Goal: Information Seeking & Learning: Learn about a topic

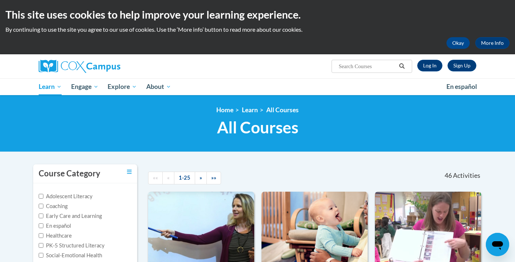
click at [360, 62] on input "Search..." at bounding box center [367, 66] width 58 height 9
click at [345, 66] on input "Meangingful Read Alouds" at bounding box center [367, 66] width 58 height 9
click at [388, 66] on input "Meaningful Read Alouds" at bounding box center [367, 66] width 58 height 9
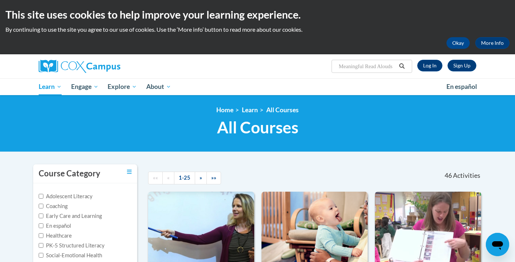
type input "Meaningful Read Alouds"
click at [402, 66] on icon "Search" at bounding box center [402, 65] width 7 height 5
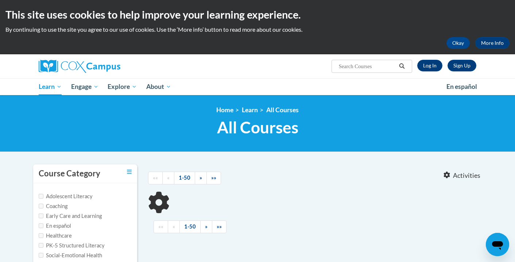
type input "Meaningful Read Alouds"
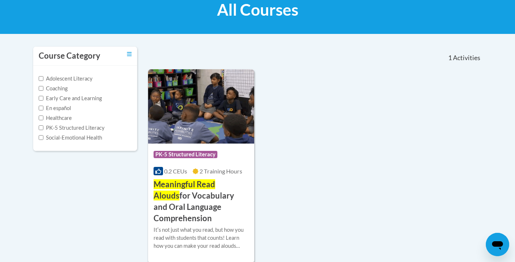
scroll to position [119, 0]
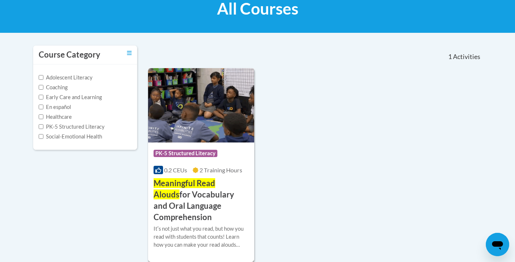
click at [224, 134] on img at bounding box center [201, 105] width 106 height 74
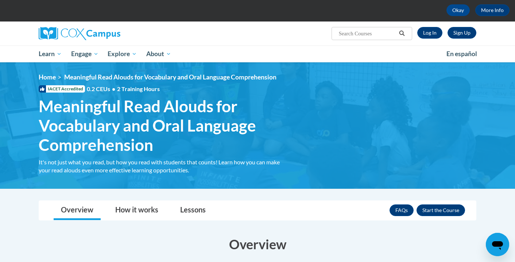
scroll to position [62, 0]
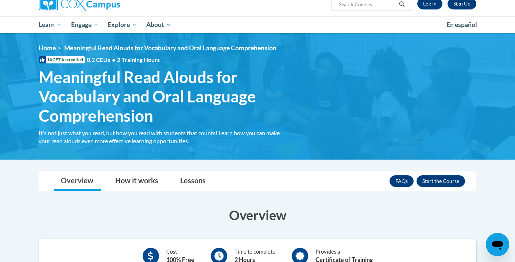
click at [438, 188] on div "FAQs Enroll" at bounding box center [428, 181] width 76 height 19
click at [434, 180] on button "Enroll" at bounding box center [441, 181] width 49 height 12
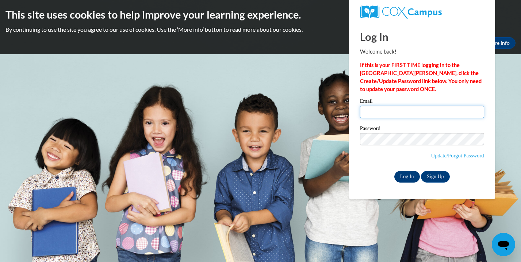
type input "makayla3adcock@gmail.com"
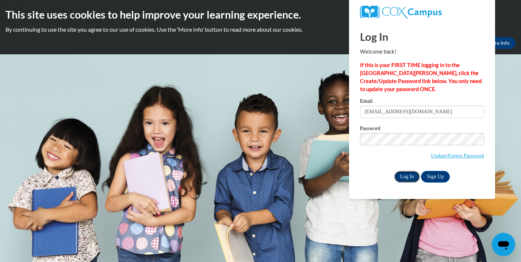
click at [414, 178] on input "Log In" at bounding box center [407, 177] width 26 height 12
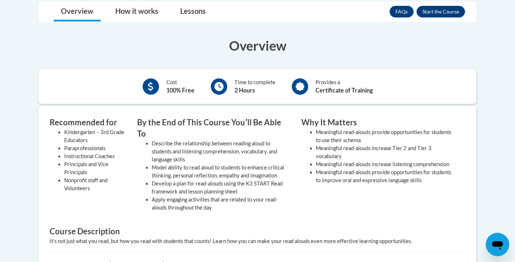
scroll to position [225, 0]
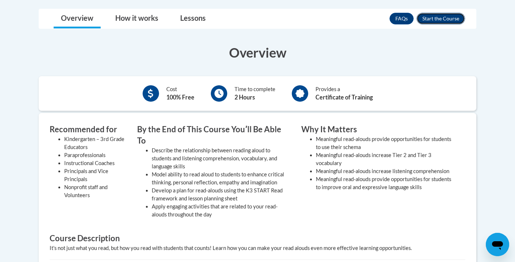
click at [444, 13] on button "Enroll" at bounding box center [441, 19] width 49 height 12
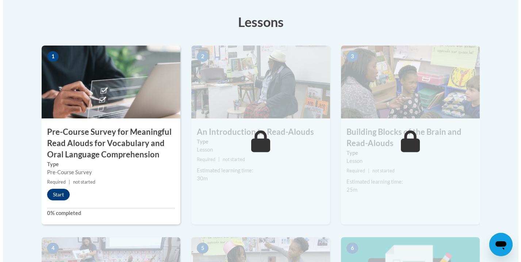
scroll to position [223, 0]
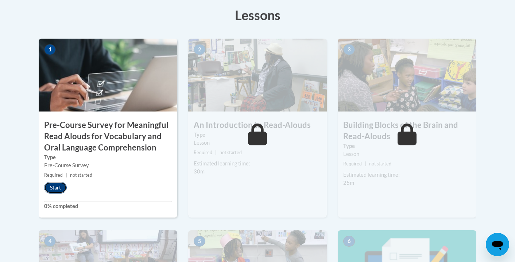
click at [52, 186] on button "Start" at bounding box center [55, 188] width 23 height 12
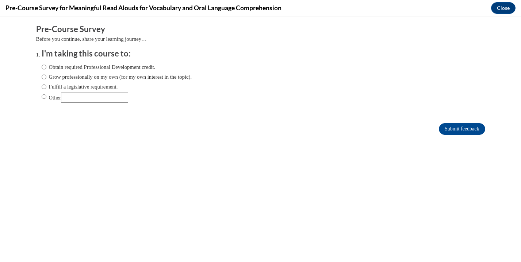
scroll to position [0, 0]
click at [42, 96] on input "Other" at bounding box center [44, 97] width 5 height 8
radio input "true"
click at [75, 97] on input "Other" at bounding box center [94, 98] width 67 height 10
type input "school"
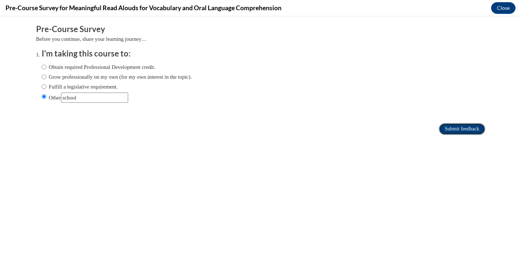
click at [461, 128] on input "Submit feedback" at bounding box center [462, 129] width 46 height 12
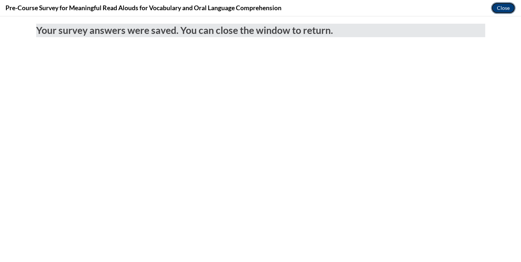
click at [506, 4] on button "Close" at bounding box center [503, 8] width 24 height 12
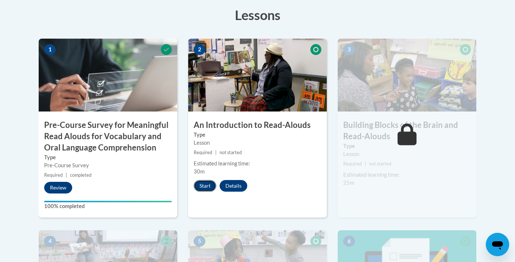
click at [207, 188] on button "Start" at bounding box center [205, 186] width 23 height 12
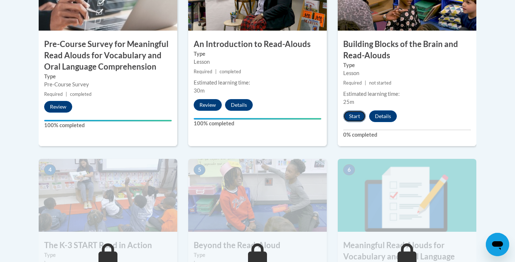
click at [355, 116] on button "Start" at bounding box center [354, 117] width 23 height 12
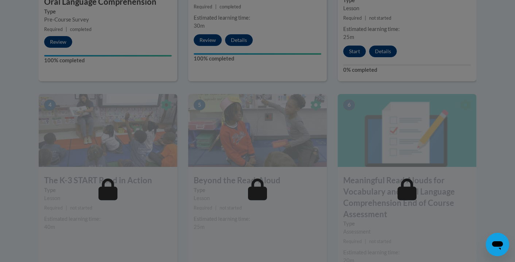
scroll to position [362, 0]
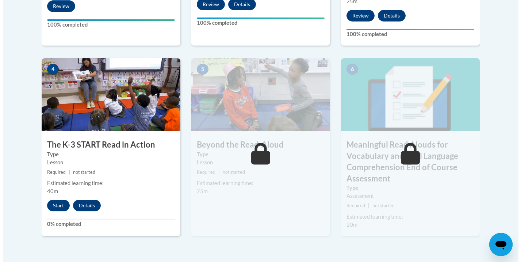
scroll to position [408, 0]
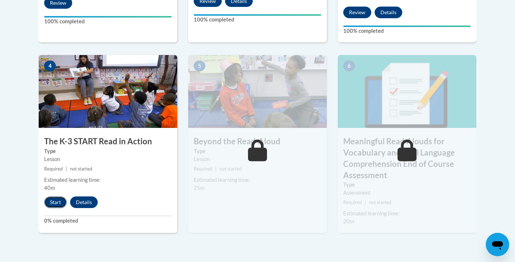
click at [53, 198] on button "Start" at bounding box center [55, 203] width 23 height 12
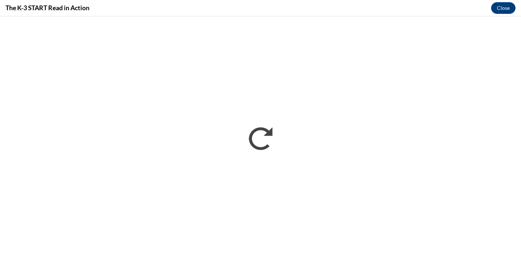
scroll to position [0, 0]
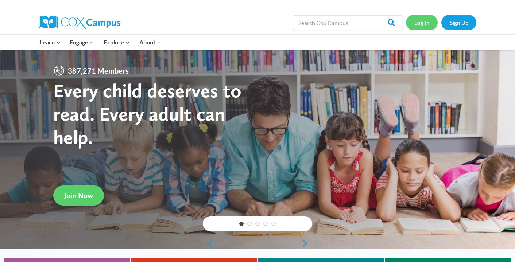
click at [421, 26] on link "Log In" at bounding box center [422, 22] width 32 height 15
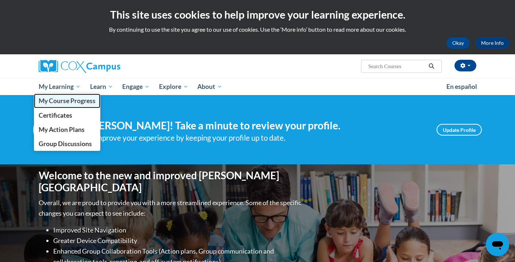
click at [62, 101] on span "My Course Progress" at bounding box center [67, 101] width 57 height 8
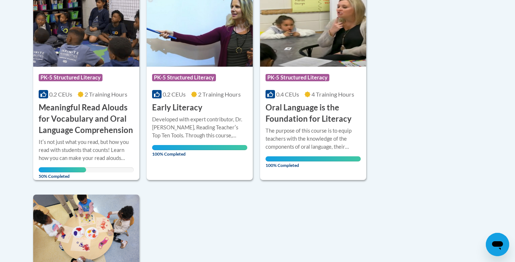
scroll to position [193, 0]
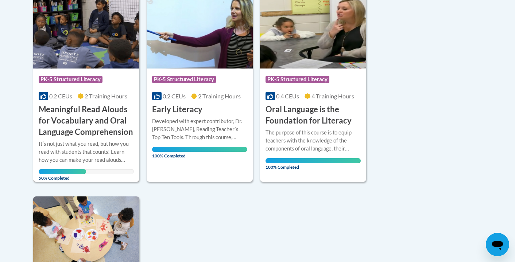
click at [108, 53] on img at bounding box center [86, 31] width 106 height 74
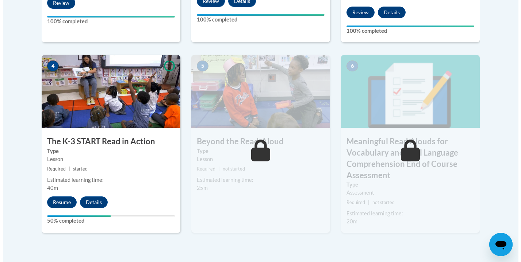
scroll to position [433, 0]
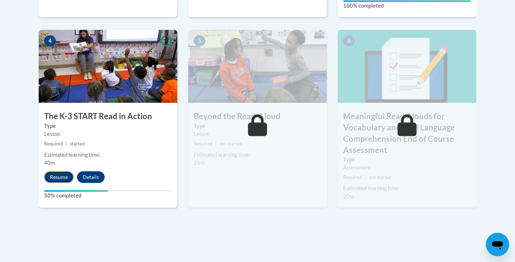
click at [59, 179] on button "Resume" at bounding box center [59, 177] width 30 height 12
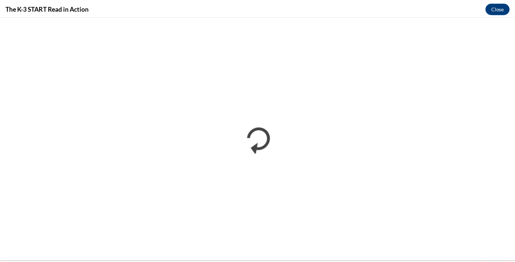
scroll to position [0, 0]
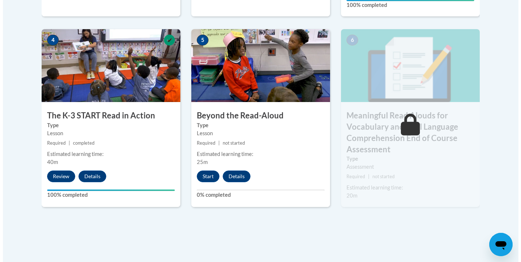
scroll to position [451, 0]
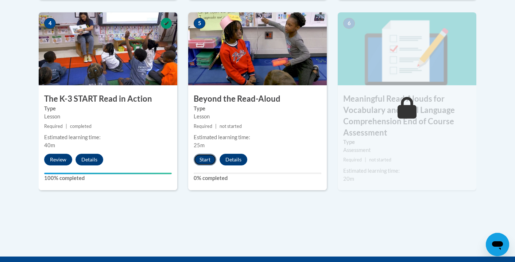
click at [205, 161] on button "Start" at bounding box center [205, 160] width 23 height 12
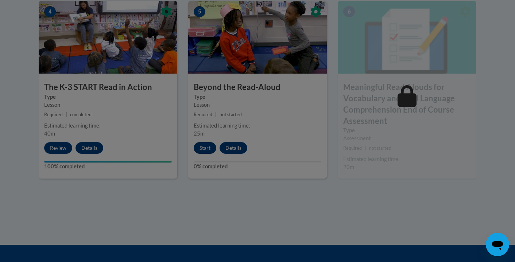
scroll to position [484, 0]
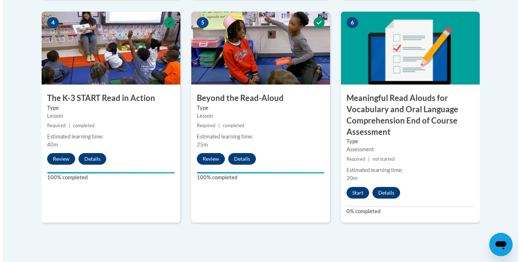
scroll to position [465, 0]
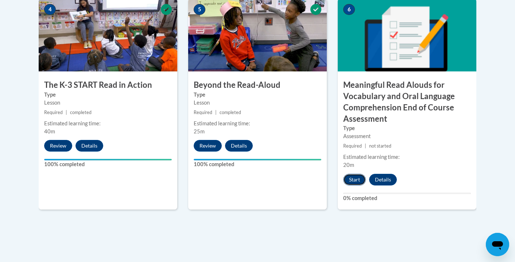
click at [351, 179] on button "Start" at bounding box center [354, 180] width 23 height 12
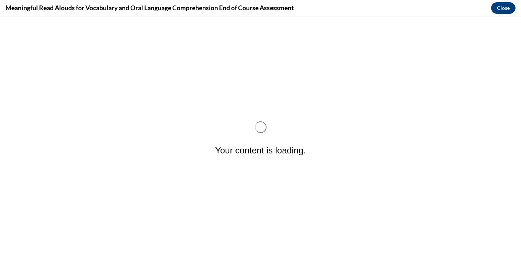
scroll to position [0, 0]
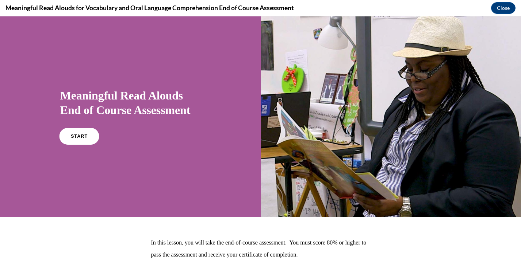
click at [90, 132] on link "START" at bounding box center [79, 136] width 40 height 17
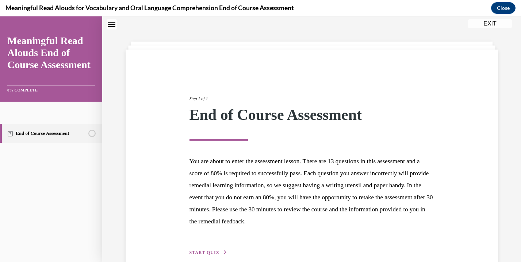
scroll to position [61, 0]
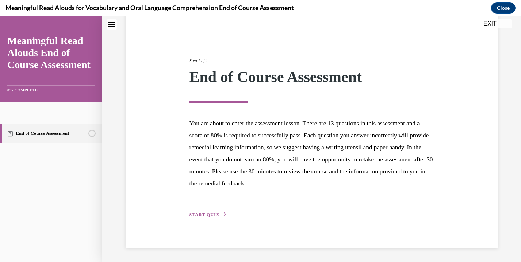
click at [211, 213] on span "START QUIZ" at bounding box center [204, 214] width 30 height 5
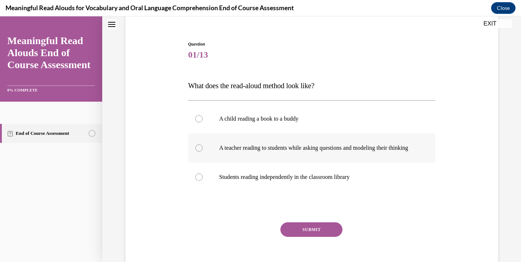
click at [318, 142] on label "A teacher reading to students while asking questions and modeling their thinking" at bounding box center [311, 148] width 247 height 29
click at [202, 144] on input "A teacher reading to students while asking questions and modeling their thinking" at bounding box center [198, 147] width 7 height 7
radio input "true"
click at [313, 232] on button "SUBMIT" at bounding box center [311, 230] width 62 height 15
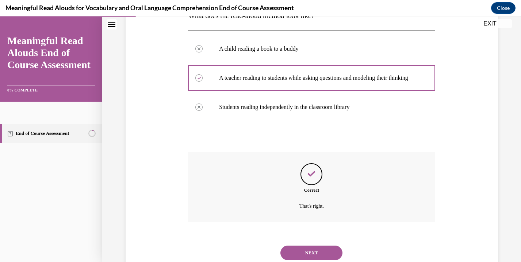
scroll to position [162, 0]
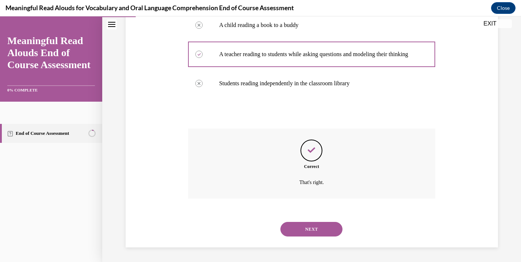
click at [313, 233] on button "NEXT" at bounding box center [311, 229] width 62 height 15
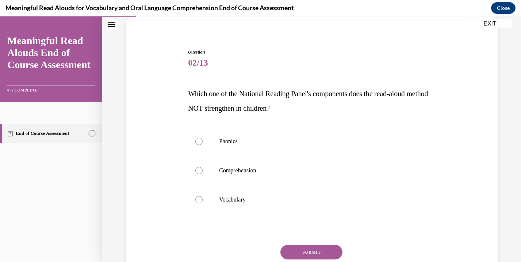
scroll to position [53, 0]
click at [360, 143] on p "Phonics" at bounding box center [318, 141] width 198 height 7
click at [202, 143] on input "Phonics" at bounding box center [198, 141] width 7 height 7
radio input "true"
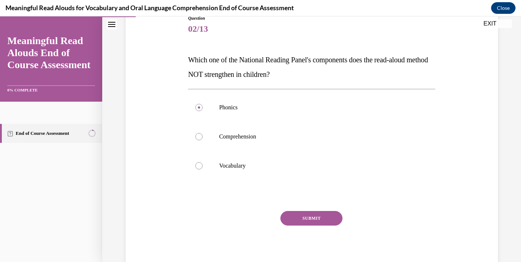
click at [317, 213] on button "SUBMIT" at bounding box center [311, 218] width 62 height 15
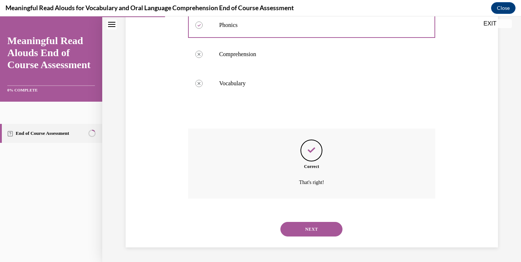
click at [304, 233] on button "NEXT" at bounding box center [311, 229] width 62 height 15
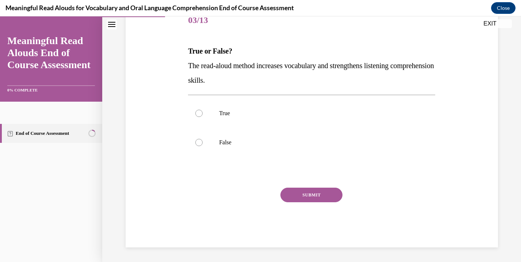
scroll to position [81, 0]
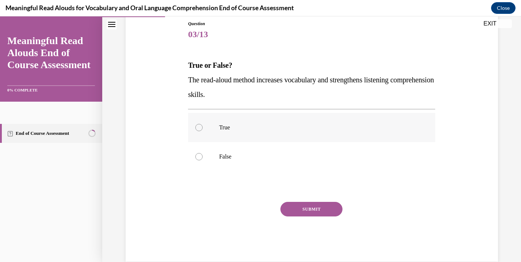
click at [335, 128] on p "True" at bounding box center [318, 127] width 198 height 7
click at [202, 128] on input "True" at bounding box center [198, 127] width 7 height 7
radio input "true"
click at [317, 209] on button "SUBMIT" at bounding box center [311, 209] width 62 height 15
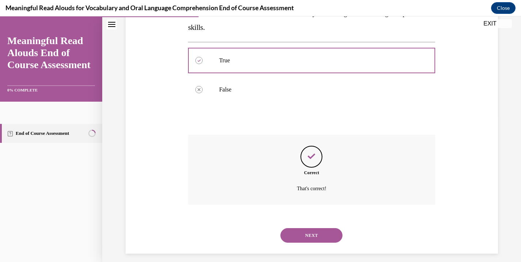
scroll to position [154, 0]
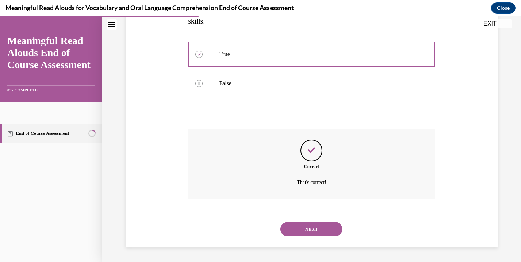
click at [309, 228] on button "NEXT" at bounding box center [311, 229] width 62 height 15
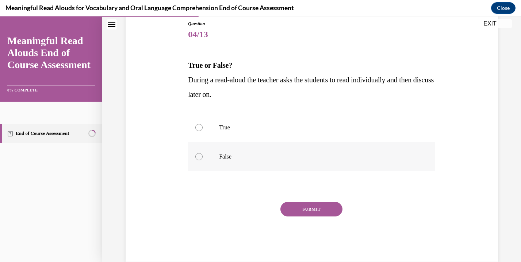
click at [347, 160] on p "False" at bounding box center [318, 156] width 198 height 7
click at [202, 160] on input "False" at bounding box center [198, 156] width 7 height 7
radio input "true"
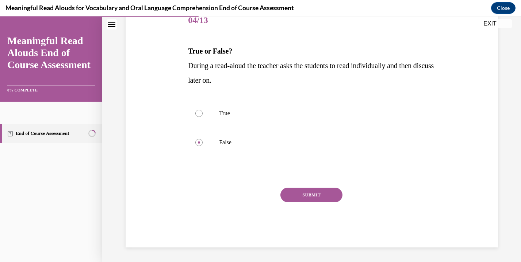
click at [319, 192] on button "SUBMIT" at bounding box center [311, 195] width 62 height 15
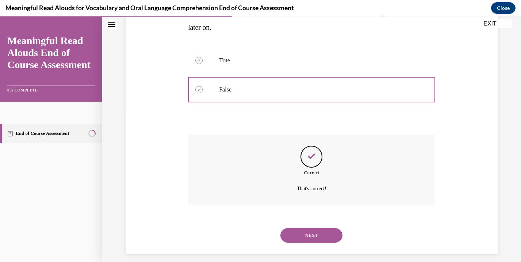
scroll to position [154, 0]
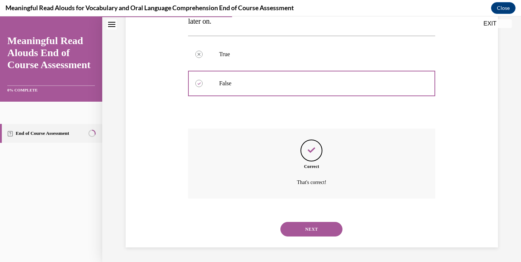
click at [300, 228] on button "NEXT" at bounding box center [311, 229] width 62 height 15
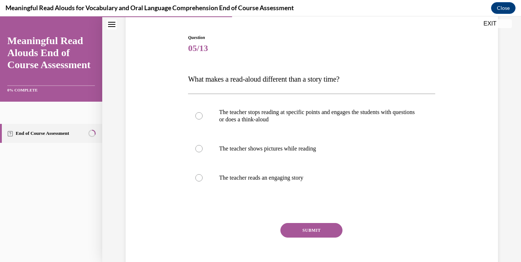
scroll to position [68, 0]
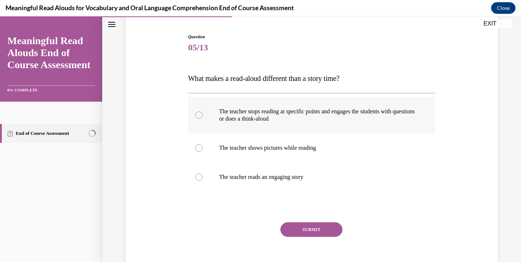
click at [357, 125] on label "The teacher stops reading at specific points and engages the students with ques…" at bounding box center [311, 115] width 247 height 36
click at [202, 119] on input "The teacher stops reading at specific points and engages the students with ques…" at bounding box center [198, 115] width 7 height 7
radio input "true"
click at [310, 229] on button "SUBMIT" at bounding box center [311, 230] width 62 height 15
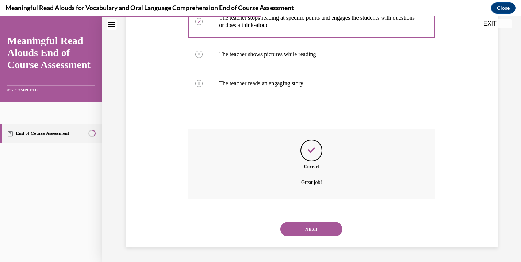
click at [310, 229] on button "NEXT" at bounding box center [311, 229] width 62 height 15
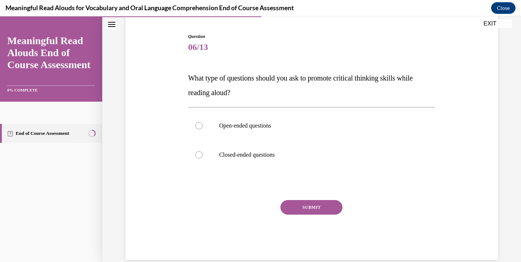
scroll to position [63, 0]
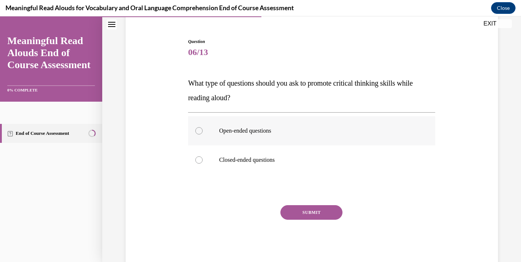
click at [311, 135] on label "Open-ended questions" at bounding box center [311, 130] width 247 height 29
click at [202, 135] on input "Open-ended questions" at bounding box center [198, 130] width 7 height 7
radio input "true"
click at [296, 215] on button "SUBMIT" at bounding box center [311, 212] width 62 height 15
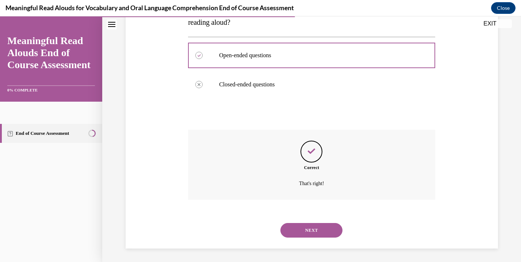
scroll to position [140, 0]
click at [295, 226] on button "NEXT" at bounding box center [311, 229] width 62 height 15
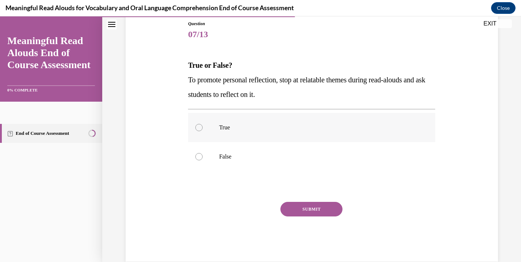
click at [302, 129] on p "True" at bounding box center [318, 127] width 198 height 7
click at [202, 129] on input "True" at bounding box center [198, 127] width 7 height 7
radio input "true"
click at [299, 216] on button "SUBMIT" at bounding box center [311, 209] width 62 height 15
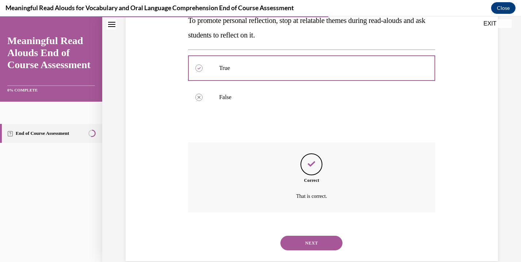
scroll to position [154, 0]
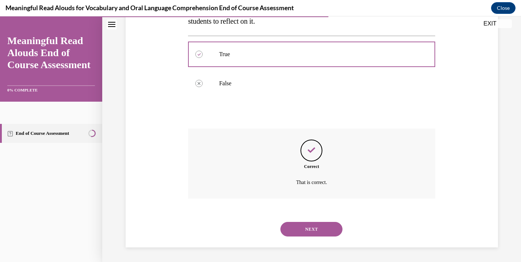
click at [300, 225] on button "NEXT" at bounding box center [311, 229] width 62 height 15
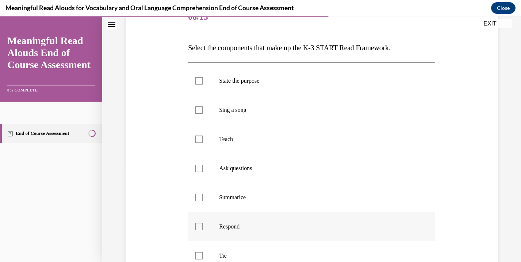
scroll to position [99, 0]
click at [306, 161] on label "Ask questions" at bounding box center [311, 167] width 247 height 29
click at [202, 164] on input "Ask questions" at bounding box center [198, 167] width 7 height 7
checkbox input "true"
click at [294, 200] on p "Summarize" at bounding box center [318, 196] width 198 height 7
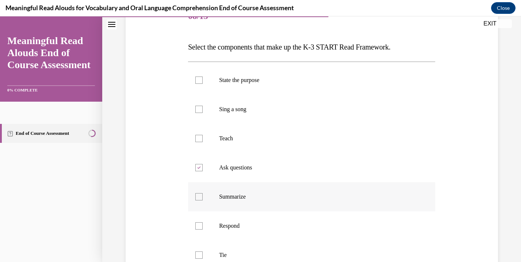
click at [202, 200] on input "Summarize" at bounding box center [198, 196] width 7 height 7
checkbox input "true"
click at [281, 223] on p "Respond" at bounding box center [318, 226] width 198 height 7
click at [202, 223] on input "Respond" at bounding box center [198, 226] width 7 height 7
checkbox input "true"
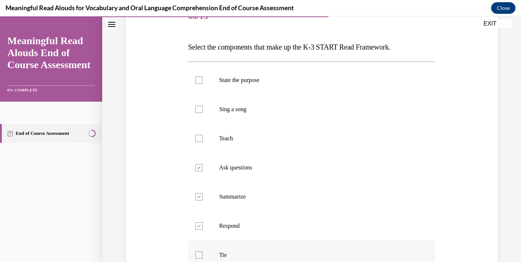
click at [271, 246] on label "Tie" at bounding box center [311, 255] width 247 height 29
click at [202, 252] on input "Tie" at bounding box center [198, 255] width 7 height 7
checkbox input "true"
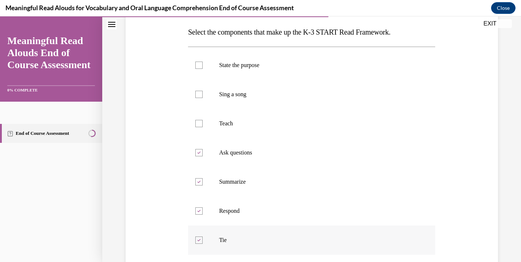
scroll to position [112, 0]
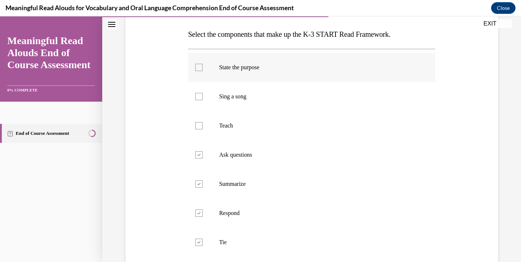
click at [335, 72] on label "State the purpose" at bounding box center [311, 67] width 247 height 29
click at [202, 71] on input "State the purpose" at bounding box center [198, 67] width 7 height 7
checkbox input "true"
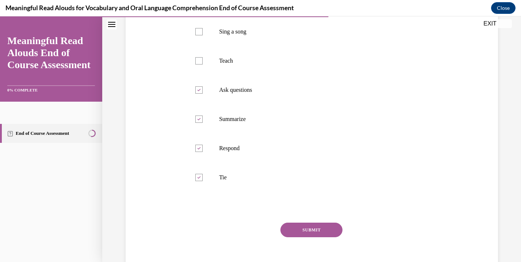
click at [300, 227] on button "SUBMIT" at bounding box center [311, 230] width 62 height 15
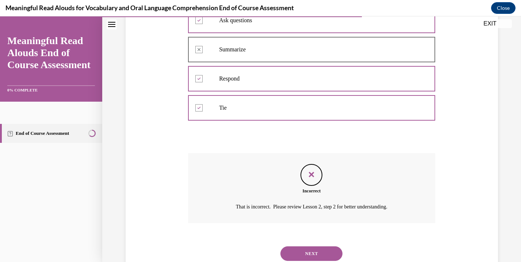
scroll to position [271, 0]
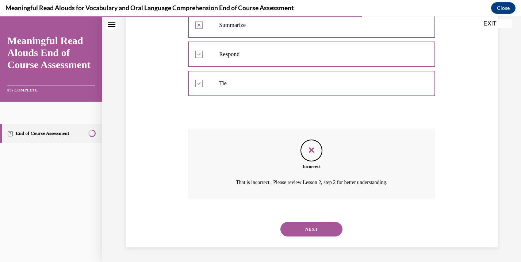
click at [302, 228] on button "NEXT" at bounding box center [311, 229] width 62 height 15
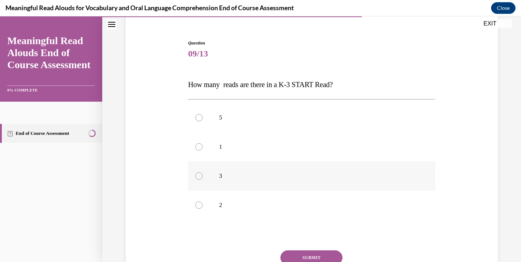
scroll to position [65, 0]
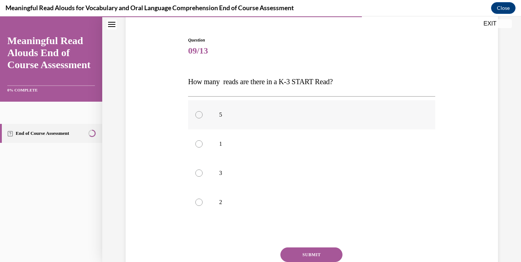
click at [337, 120] on label "5" at bounding box center [311, 114] width 247 height 29
click at [202, 119] on input "5" at bounding box center [198, 114] width 7 height 7
radio input "true"
click at [309, 252] on button "SUBMIT" at bounding box center [311, 255] width 62 height 15
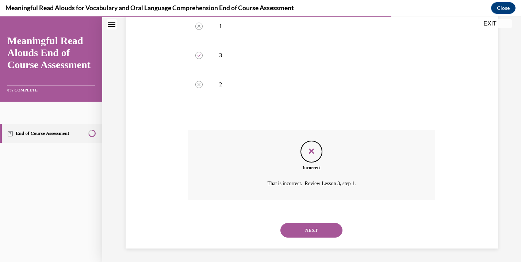
scroll to position [184, 0]
click at [319, 228] on button "NEXT" at bounding box center [311, 230] width 62 height 15
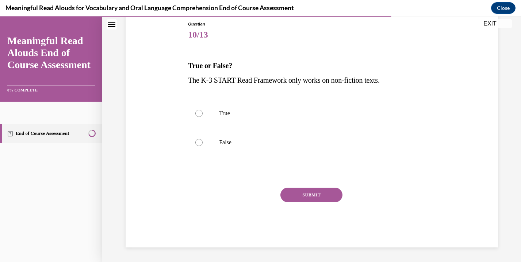
scroll to position [81, 0]
click at [342, 120] on label "True" at bounding box center [311, 113] width 247 height 29
click at [202, 117] on input "True" at bounding box center [198, 113] width 7 height 7
radio input "true"
click at [337, 136] on label "False" at bounding box center [311, 142] width 247 height 29
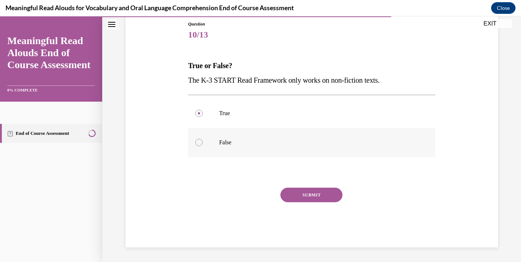
click at [202, 139] on input "False" at bounding box center [198, 142] width 7 height 7
radio input "true"
click at [321, 187] on div "Question 10/13 True or False? The K-3 START Read Framework only works on non-fi…" at bounding box center [311, 134] width 247 height 227
click at [319, 194] on button "SUBMIT" at bounding box center [311, 195] width 62 height 15
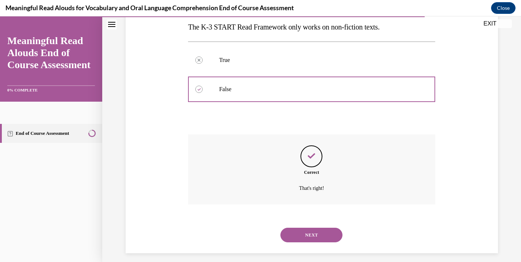
scroll to position [140, 0]
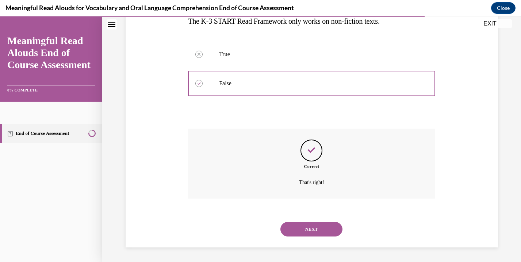
click at [301, 233] on button "NEXT" at bounding box center [311, 229] width 62 height 15
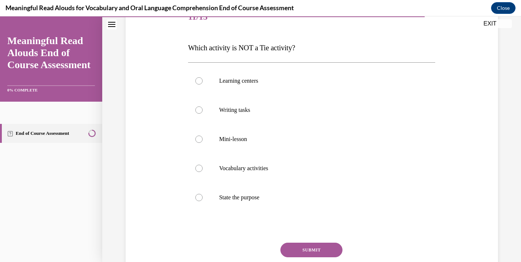
scroll to position [104, 0]
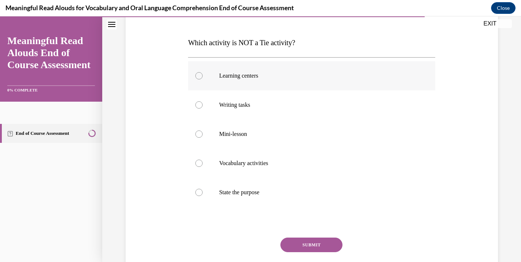
click at [346, 72] on p "Learning centers" at bounding box center [318, 75] width 198 height 7
click at [202, 72] on input "Learning centers" at bounding box center [198, 75] width 7 height 7
radio input "true"
click at [343, 80] on label "Learning centers" at bounding box center [311, 75] width 247 height 29
click at [202, 80] on input "Learning centers" at bounding box center [198, 75] width 7 height 7
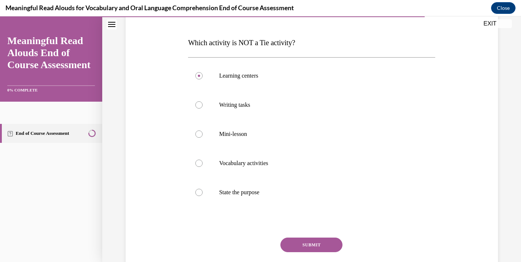
click at [288, 240] on button "SUBMIT" at bounding box center [311, 245] width 62 height 15
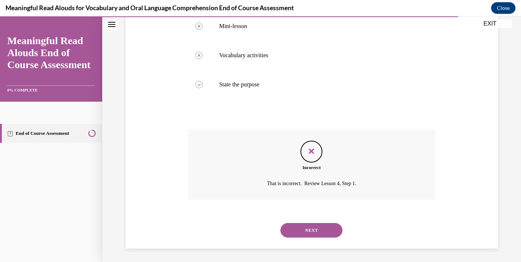
scroll to position [213, 0]
click at [296, 226] on button "NEXT" at bounding box center [311, 229] width 62 height 15
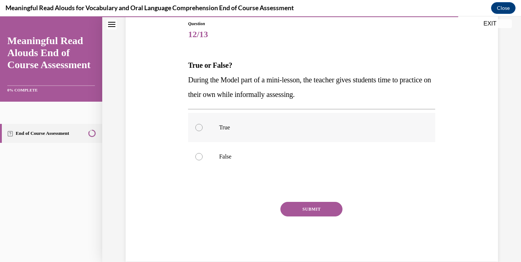
click at [339, 132] on label "True" at bounding box center [311, 127] width 247 height 29
click at [202, 131] on input "True" at bounding box center [198, 127] width 7 height 7
radio input "true"
click at [316, 205] on button "SUBMIT" at bounding box center [311, 209] width 62 height 15
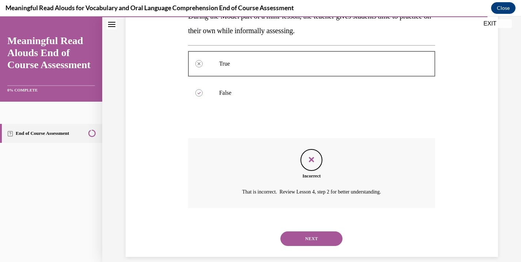
scroll to position [154, 0]
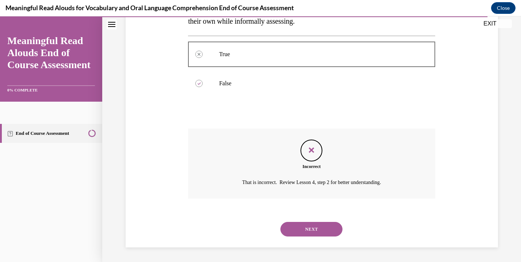
click at [302, 231] on button "NEXT" at bounding box center [311, 229] width 62 height 15
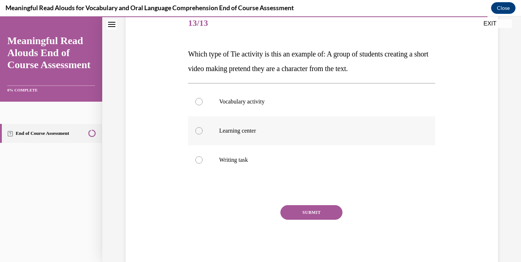
scroll to position [96, 0]
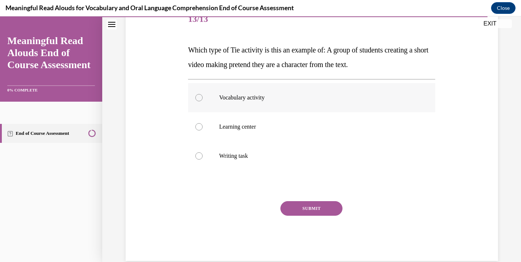
click at [349, 102] on label "Vocabulary activity" at bounding box center [311, 97] width 247 height 29
click at [202, 101] on input "Vocabulary activity" at bounding box center [198, 97] width 7 height 7
radio input "true"
click at [313, 204] on button "SUBMIT" at bounding box center [311, 208] width 62 height 15
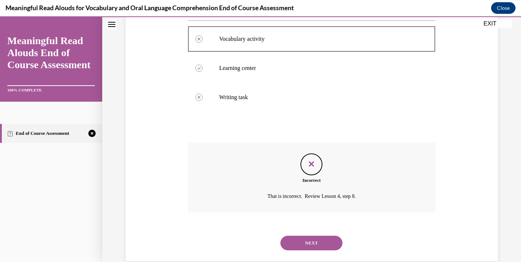
scroll to position [169, 0]
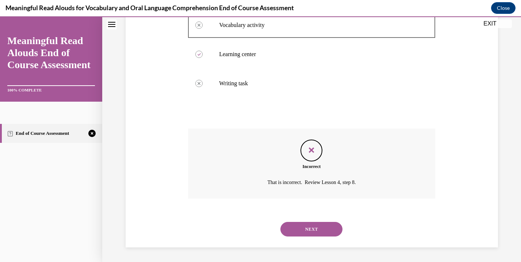
click at [302, 229] on button "NEXT" at bounding box center [311, 229] width 62 height 15
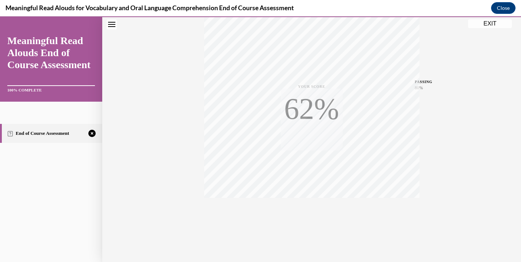
scroll to position [128, 0]
click at [306, 220] on icon "button" at bounding box center [311, 218] width 26 height 8
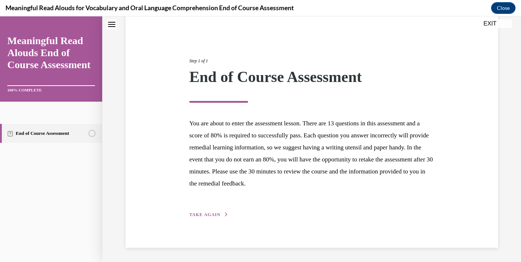
click at [215, 216] on span "TAKE AGAIN" at bounding box center [204, 214] width 31 height 5
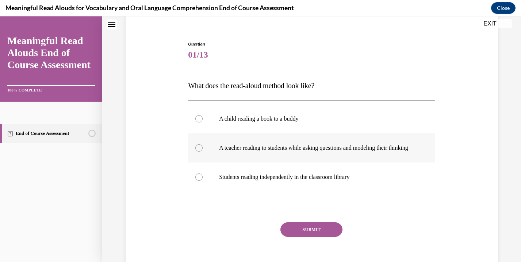
click at [258, 150] on p "A teacher reading to students while asking questions and modeling their thinking" at bounding box center [318, 147] width 198 height 7
click at [202, 150] on input "A teacher reading to students while asking questions and modeling their thinking" at bounding box center [198, 147] width 7 height 7
radio input "true"
click at [291, 237] on button "SUBMIT" at bounding box center [311, 230] width 62 height 15
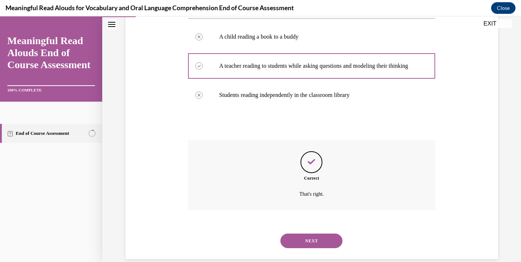
scroll to position [162, 0]
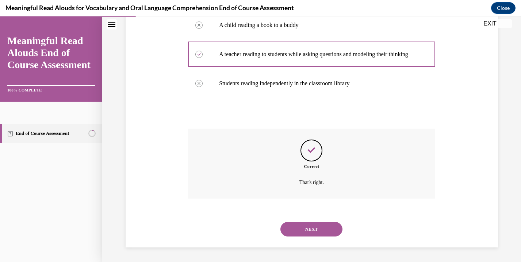
click at [292, 238] on div "NEXT" at bounding box center [311, 229] width 247 height 29
click at [297, 226] on button "NEXT" at bounding box center [311, 229] width 62 height 15
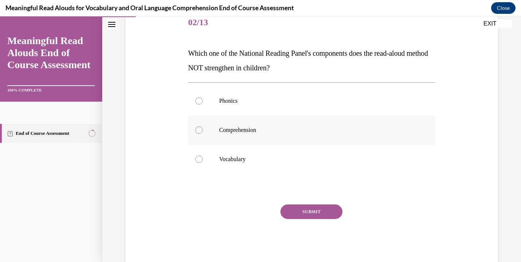
scroll to position [94, 0]
click at [332, 126] on p "Comprehension" at bounding box center [318, 129] width 198 height 7
click at [202, 126] on input "Comprehension" at bounding box center [198, 129] width 7 height 7
radio input "true"
click at [335, 100] on p "Phonics" at bounding box center [318, 100] width 198 height 7
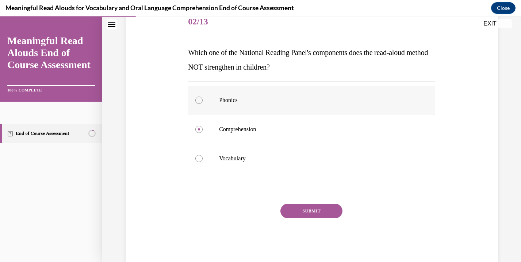
click at [202, 100] on input "Phonics" at bounding box center [198, 100] width 7 height 7
radio input "true"
click at [306, 205] on button "SUBMIT" at bounding box center [311, 211] width 62 height 15
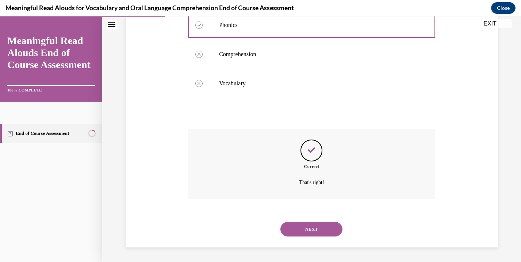
click at [297, 231] on button "NEXT" at bounding box center [311, 229] width 62 height 15
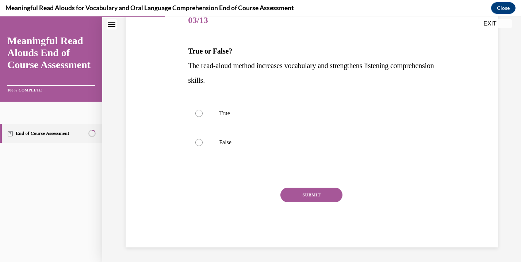
scroll to position [81, 0]
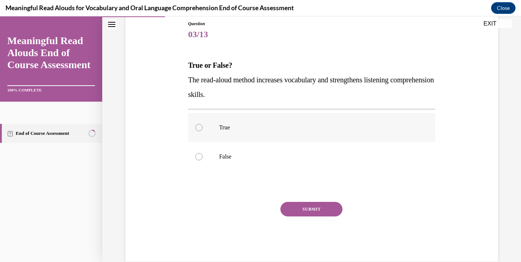
click at [321, 140] on label "True" at bounding box center [311, 127] width 247 height 29
click at [202, 131] on input "True" at bounding box center [198, 127] width 7 height 7
radio input "true"
click at [304, 208] on button "SUBMIT" at bounding box center [311, 209] width 62 height 15
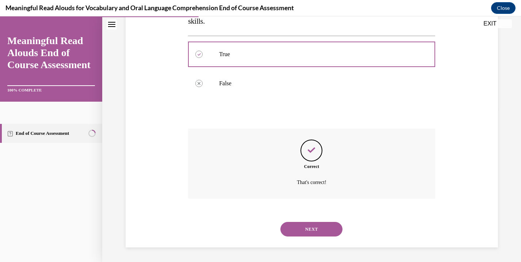
click at [299, 225] on button "NEXT" at bounding box center [311, 229] width 62 height 15
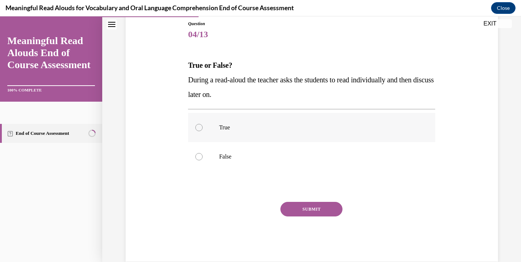
click at [319, 136] on label "True" at bounding box center [311, 127] width 247 height 29
click at [202, 131] on input "True" at bounding box center [198, 127] width 7 height 7
radio input "true"
click at [305, 157] on p "False" at bounding box center [318, 156] width 198 height 7
click at [202, 157] on input "False" at bounding box center [198, 156] width 7 height 7
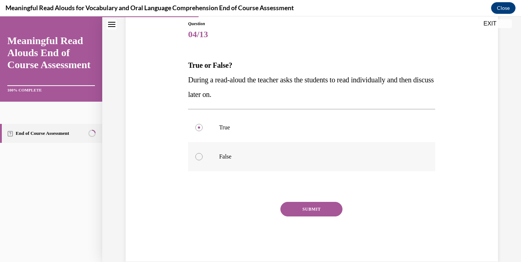
radio input "true"
click at [301, 209] on button "SUBMIT" at bounding box center [311, 209] width 62 height 15
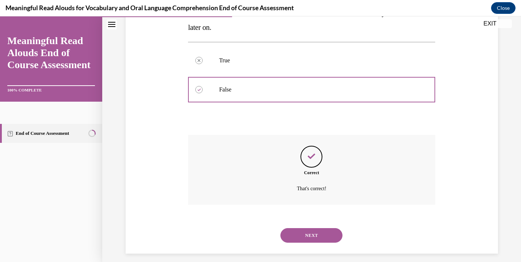
scroll to position [154, 0]
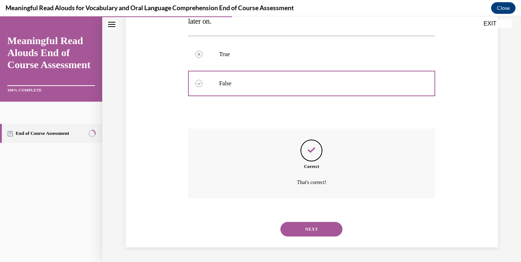
click at [293, 235] on button "NEXT" at bounding box center [311, 229] width 62 height 15
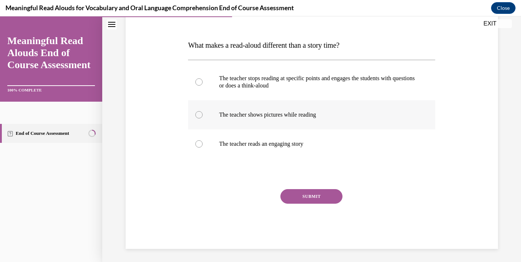
scroll to position [102, 0]
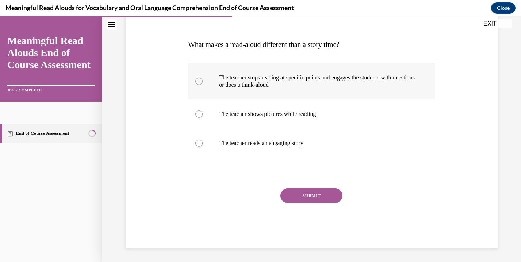
click at [340, 80] on p "The teacher stops reading at specific points and engages the students with ques…" at bounding box center [318, 81] width 198 height 15
click at [202, 80] on input "The teacher stops reading at specific points and engages the students with ques…" at bounding box center [198, 81] width 7 height 7
radio input "true"
click at [299, 201] on button "SUBMIT" at bounding box center [311, 196] width 62 height 15
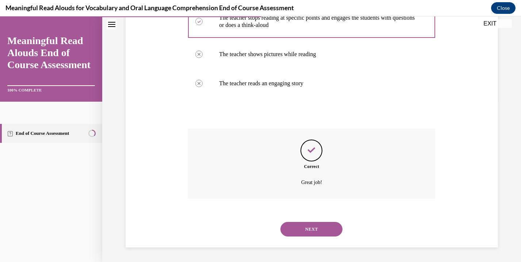
click at [289, 231] on button "NEXT" at bounding box center [311, 229] width 62 height 15
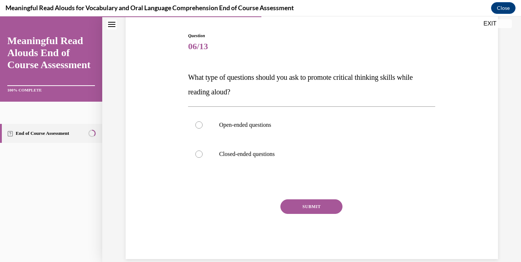
scroll to position [65, 0]
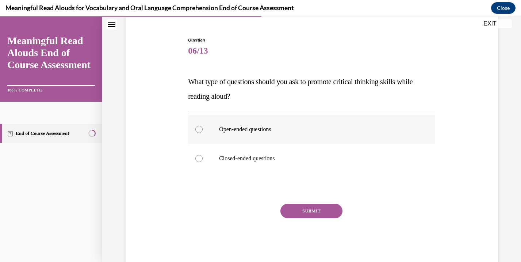
click at [310, 135] on label "Open-ended questions" at bounding box center [311, 129] width 247 height 29
click at [202, 133] on input "Open-ended questions" at bounding box center [198, 129] width 7 height 7
radio input "true"
click at [290, 212] on button "SUBMIT" at bounding box center [311, 211] width 62 height 15
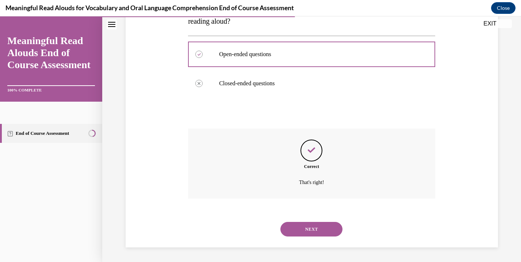
click at [289, 227] on button "NEXT" at bounding box center [311, 229] width 62 height 15
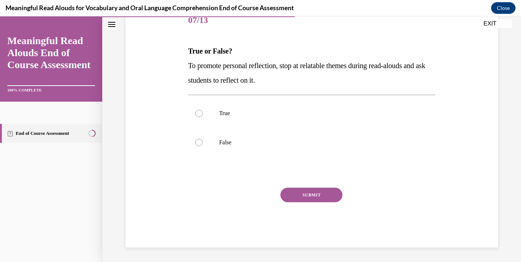
scroll to position [81, 0]
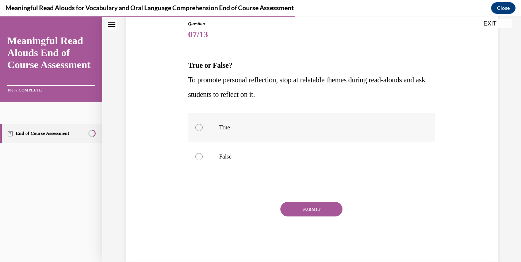
click at [319, 134] on label "True" at bounding box center [311, 127] width 247 height 29
click at [202, 131] on input "True" at bounding box center [198, 127] width 7 height 7
radio input "true"
click at [308, 206] on button "SUBMIT" at bounding box center [311, 209] width 62 height 15
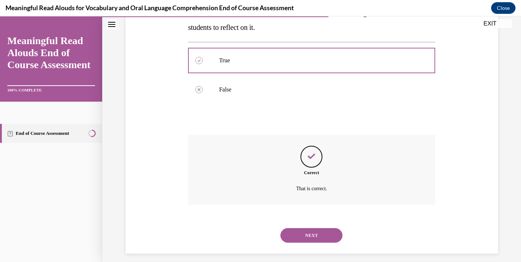
scroll to position [154, 0]
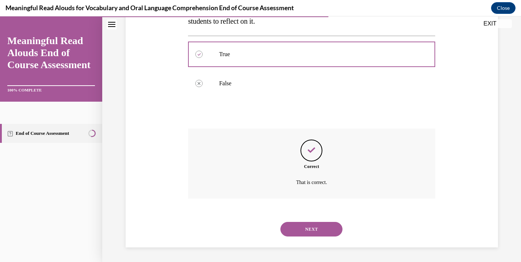
click at [299, 228] on button "NEXT" at bounding box center [311, 229] width 62 height 15
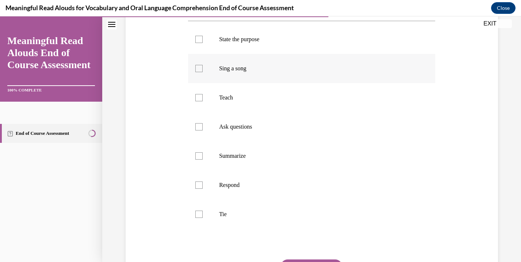
scroll to position [139, 0]
click at [290, 226] on label "Tie" at bounding box center [311, 215] width 247 height 29
click at [202, 219] on input "Tie" at bounding box center [198, 215] width 7 height 7
checkbox input "true"
click at [301, 189] on p "Respond" at bounding box center [318, 186] width 198 height 7
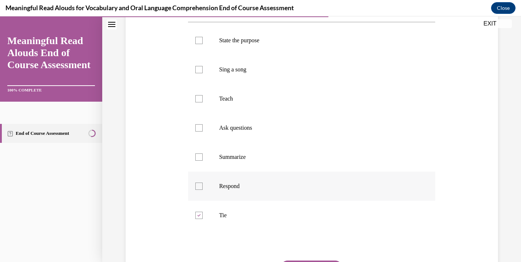
click at [202, 189] on input "Respond" at bounding box center [198, 186] width 7 height 7
checkbox input "true"
click at [309, 164] on label "Summarize" at bounding box center [311, 157] width 247 height 29
click at [202, 161] on input "Summarize" at bounding box center [198, 157] width 7 height 7
checkbox input "true"
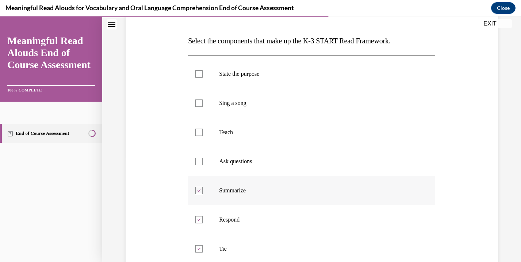
scroll to position [104, 0]
click at [309, 163] on p "Ask questions" at bounding box center [318, 162] width 198 height 7
click at [202, 163] on input "Ask questions" at bounding box center [198, 162] width 7 height 7
checkbox input "true"
click at [290, 192] on p "Summarize" at bounding box center [318, 191] width 198 height 7
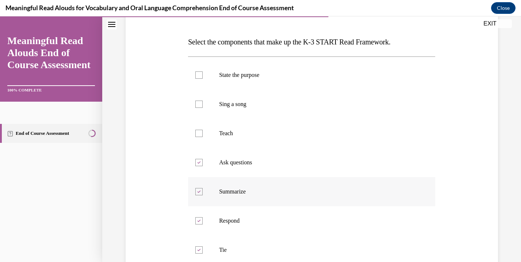
click at [202, 192] on input "Summarize" at bounding box center [198, 191] width 7 height 7
checkbox input "false"
click at [302, 130] on p "Teach" at bounding box center [318, 133] width 198 height 7
click at [202, 130] on input "Teach" at bounding box center [198, 133] width 7 height 7
checkbox input "true"
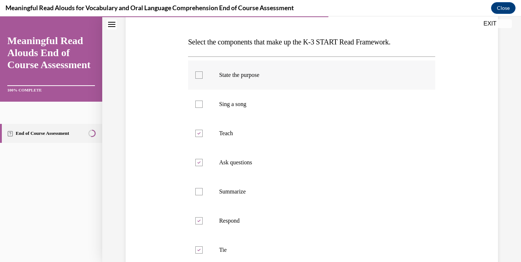
click at [319, 85] on label "State the purpose" at bounding box center [311, 75] width 247 height 29
click at [202, 79] on input "State the purpose" at bounding box center [198, 75] width 7 height 7
click at [329, 65] on label "State the purpose" at bounding box center [311, 75] width 247 height 29
click at [202, 72] on input "State the purpose" at bounding box center [198, 75] width 7 height 7
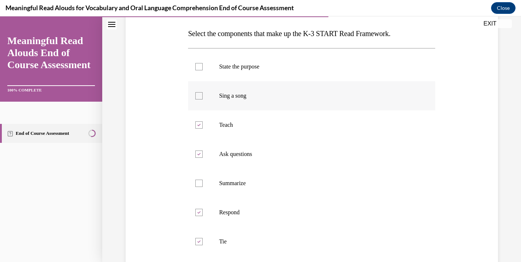
scroll to position [115, 0]
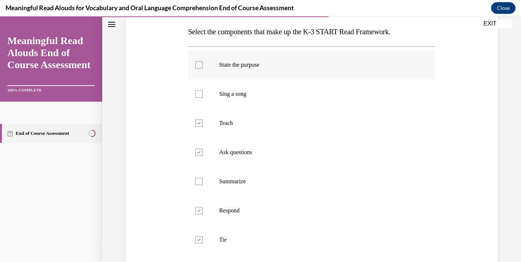
click at [328, 61] on p "State the purpose" at bounding box center [318, 64] width 198 height 7
click at [202, 61] on input "State the purpose" at bounding box center [198, 64] width 7 height 7
checkbox input "true"
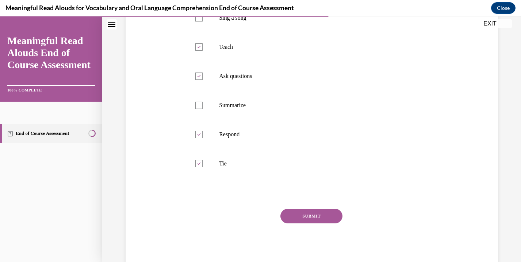
click at [304, 220] on button "SUBMIT" at bounding box center [311, 216] width 62 height 15
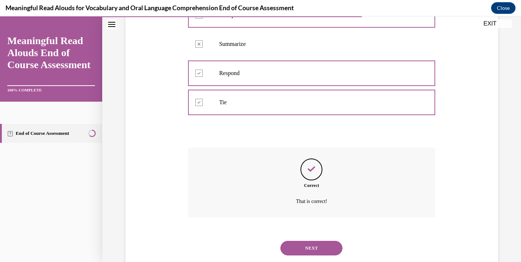
scroll to position [259, 0]
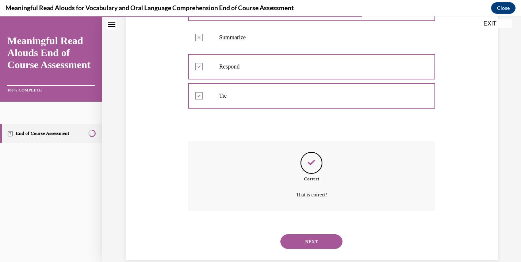
click at [303, 240] on button "NEXT" at bounding box center [311, 242] width 62 height 15
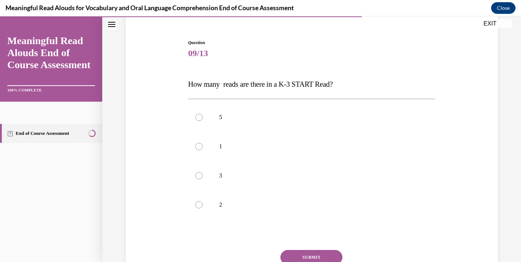
scroll to position [70, 0]
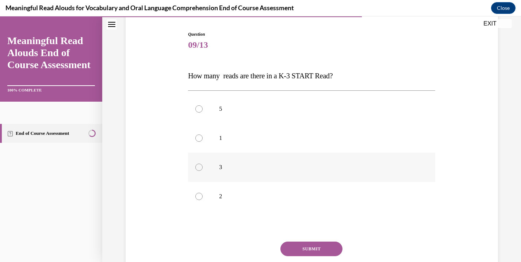
click at [322, 169] on p "3" at bounding box center [318, 167] width 198 height 7
click at [202, 169] on input "3" at bounding box center [198, 167] width 7 height 7
radio input "true"
click at [312, 245] on button "SUBMIT" at bounding box center [311, 249] width 62 height 15
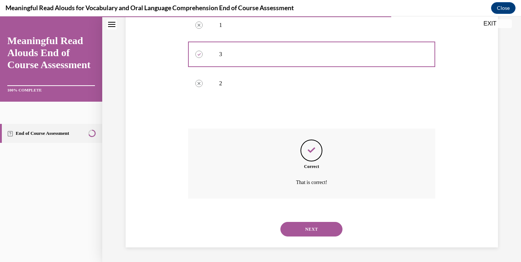
click at [313, 226] on button "NEXT" at bounding box center [311, 229] width 62 height 15
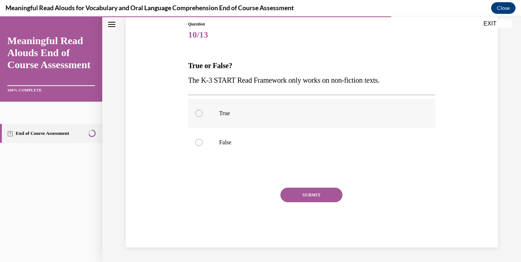
click at [329, 122] on label "True" at bounding box center [311, 113] width 247 height 29
click at [202, 117] on input "True" at bounding box center [198, 113] width 7 height 7
radio input "true"
click at [305, 196] on button "SUBMIT" at bounding box center [311, 195] width 62 height 15
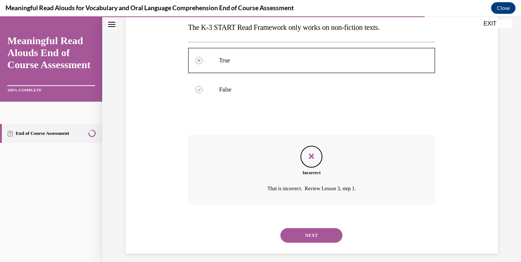
scroll to position [140, 0]
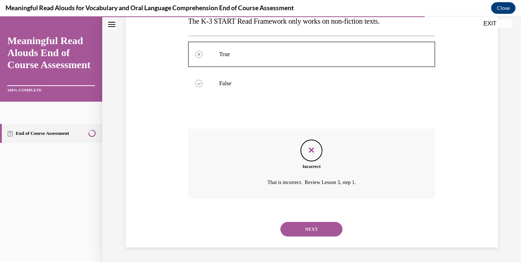
click at [297, 221] on div "NEXT" at bounding box center [311, 229] width 247 height 29
click at [295, 232] on button "NEXT" at bounding box center [311, 229] width 62 height 15
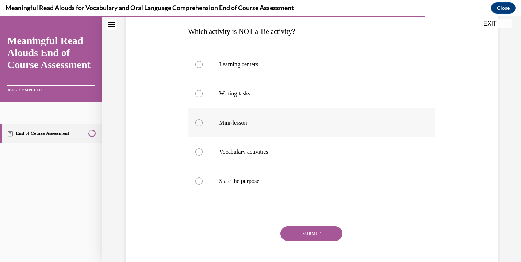
scroll to position [115, 0]
click at [326, 158] on label "Vocabulary activities" at bounding box center [311, 151] width 247 height 29
click at [202, 155] on input "Vocabulary activities" at bounding box center [198, 151] width 7 height 7
radio input "true"
click at [317, 223] on div "Question 11/13 Which activity is NOT a Tie activity? Learning centers Writing t…" at bounding box center [311, 136] width 247 height 300
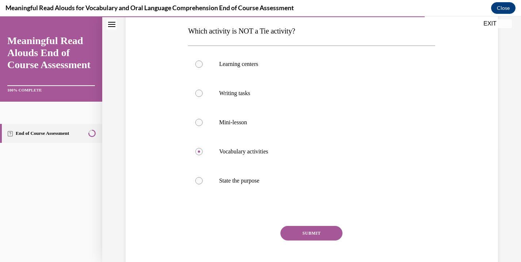
click at [313, 234] on button "SUBMIT" at bounding box center [311, 233] width 62 height 15
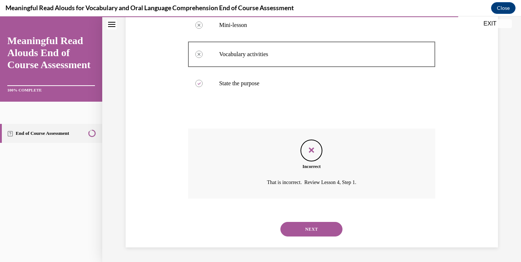
click at [313, 235] on button "NEXT" at bounding box center [311, 229] width 62 height 15
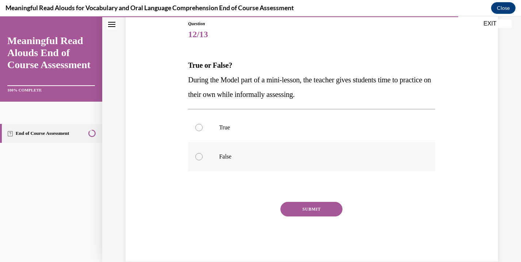
click at [329, 158] on p "False" at bounding box center [318, 156] width 198 height 7
click at [202, 158] on input "False" at bounding box center [198, 156] width 7 height 7
radio input "true"
click at [335, 126] on p "True" at bounding box center [318, 127] width 198 height 7
click at [202, 126] on input "True" at bounding box center [198, 127] width 7 height 7
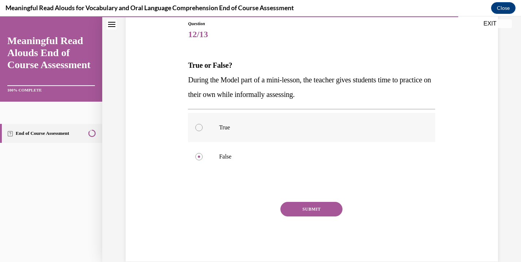
radio input "true"
click at [317, 160] on p "False" at bounding box center [318, 156] width 198 height 7
click at [202, 160] on input "False" at bounding box center [198, 156] width 7 height 7
radio input "true"
click at [315, 135] on label "True" at bounding box center [311, 127] width 247 height 29
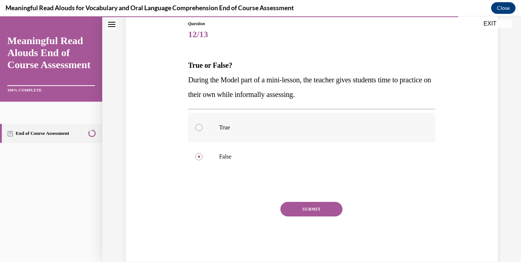
click at [202, 131] on input "True" at bounding box center [198, 127] width 7 height 7
radio input "true"
click at [298, 209] on button "SUBMIT" at bounding box center [311, 209] width 62 height 15
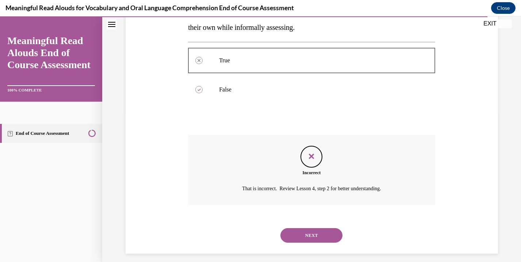
scroll to position [154, 0]
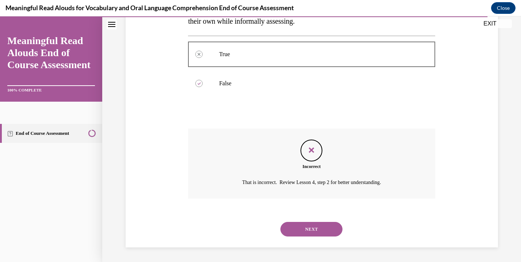
click at [298, 230] on button "NEXT" at bounding box center [311, 229] width 62 height 15
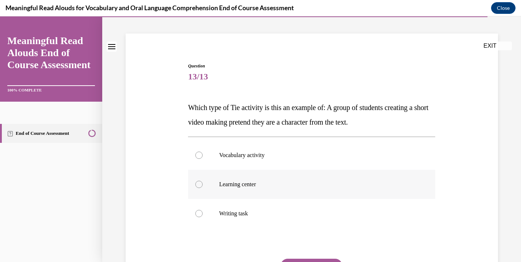
scroll to position [55, 0]
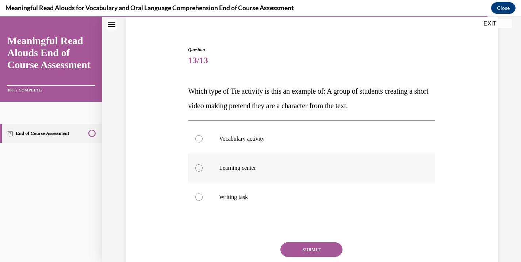
click at [310, 176] on label "Learning center" at bounding box center [311, 168] width 247 height 29
click at [202, 172] on input "Learning center" at bounding box center [198, 168] width 7 height 7
radio input "true"
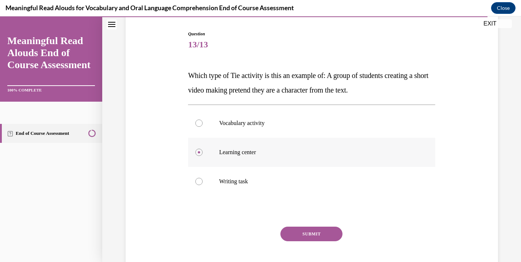
scroll to position [77, 0]
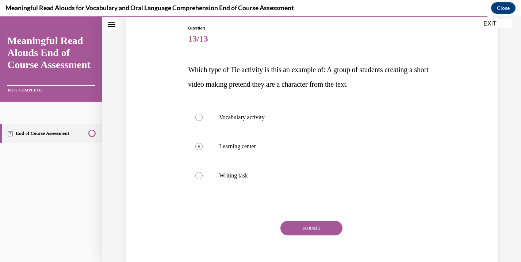
click at [302, 227] on button "SUBMIT" at bounding box center [311, 228] width 62 height 15
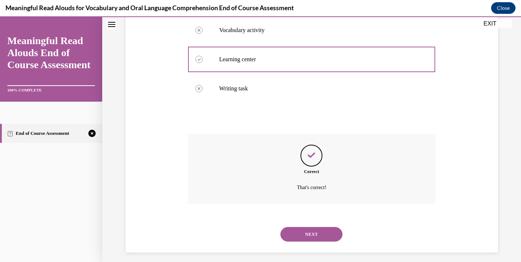
scroll to position [169, 0]
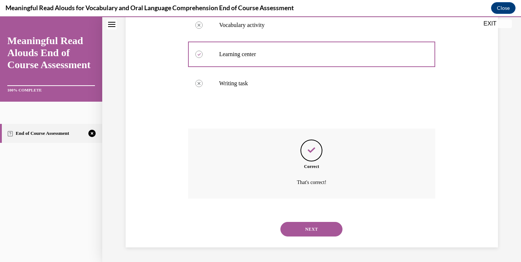
click at [302, 227] on button "NEXT" at bounding box center [311, 229] width 62 height 15
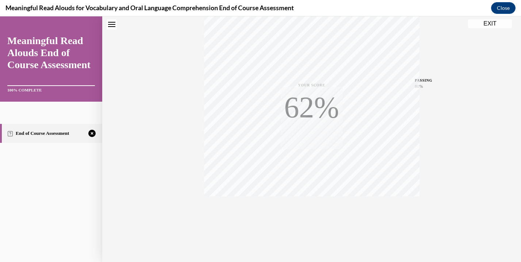
scroll to position [0, 0]
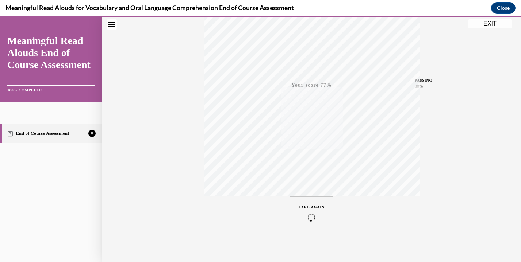
click at [306, 212] on div "TAKE AGAIN" at bounding box center [311, 213] width 26 height 17
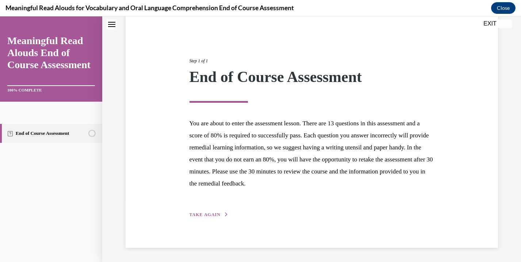
click at [206, 213] on span "TAKE AGAIN" at bounding box center [204, 214] width 31 height 5
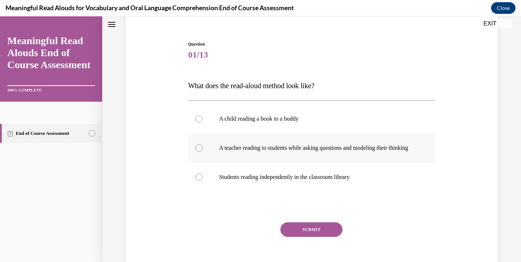
click at [235, 152] on p "A teacher reading to students while asking questions and modeling their thinking" at bounding box center [318, 147] width 198 height 7
click at [202, 152] on input "A teacher reading to students while asking questions and modeling their thinking" at bounding box center [198, 147] width 7 height 7
radio input "true"
click at [294, 232] on button "SUBMIT" at bounding box center [311, 230] width 62 height 15
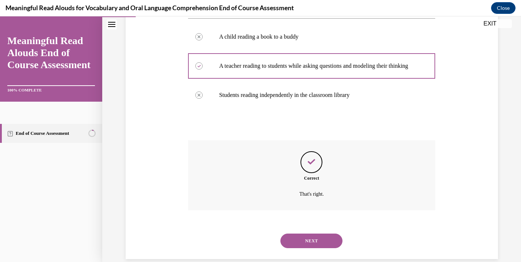
scroll to position [162, 0]
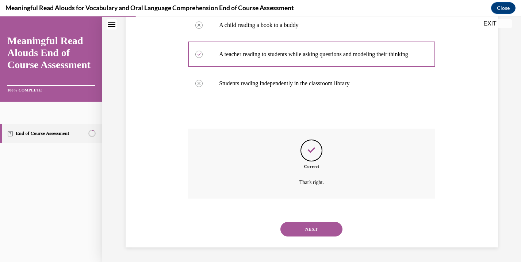
click at [295, 232] on button "NEXT" at bounding box center [311, 229] width 62 height 15
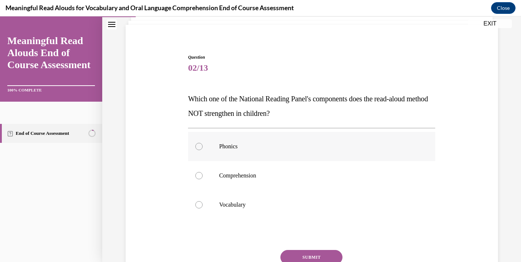
scroll to position [48, 0]
click at [316, 175] on p "Comprehension" at bounding box center [318, 175] width 198 height 7
click at [202, 175] on input "Comprehension" at bounding box center [198, 175] width 7 height 7
radio input "true"
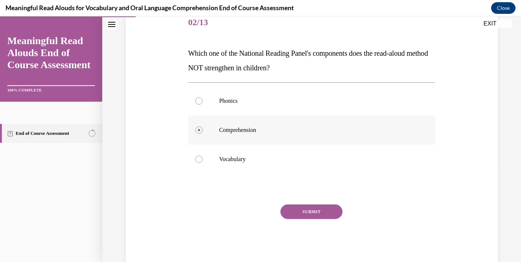
scroll to position [94, 0]
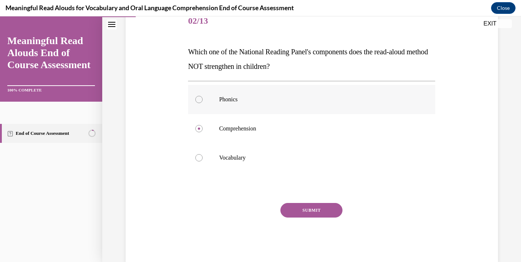
click at [327, 110] on label "Phonics" at bounding box center [311, 99] width 247 height 29
click at [202, 103] on input "Phonics" at bounding box center [198, 99] width 7 height 7
radio input "true"
click at [298, 213] on button "SUBMIT" at bounding box center [311, 210] width 62 height 15
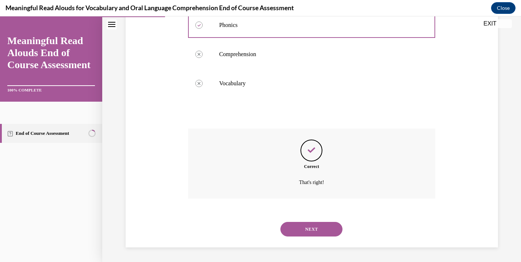
click at [295, 229] on button "NEXT" at bounding box center [311, 229] width 62 height 15
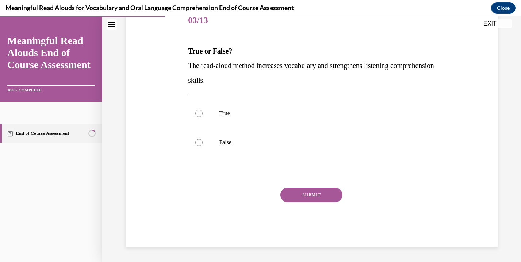
scroll to position [81, 0]
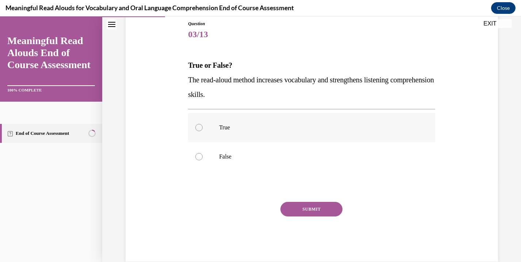
click at [318, 132] on label "True" at bounding box center [311, 127] width 247 height 29
click at [202, 131] on input "True" at bounding box center [198, 127] width 7 height 7
radio input "true"
click at [301, 216] on button "SUBMIT" at bounding box center [311, 209] width 62 height 15
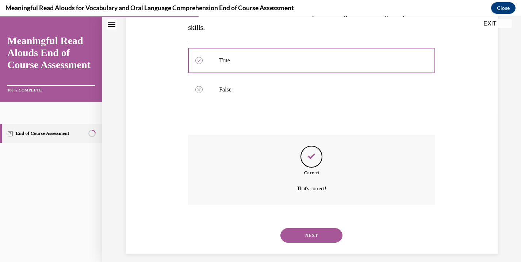
scroll to position [154, 0]
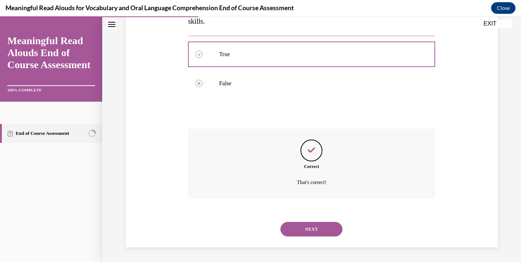
click at [298, 231] on button "NEXT" at bounding box center [311, 229] width 62 height 15
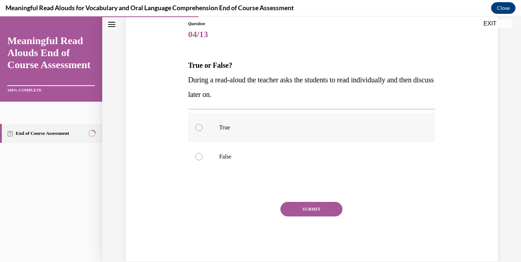
click at [324, 135] on div "True False" at bounding box center [311, 142] width 247 height 58
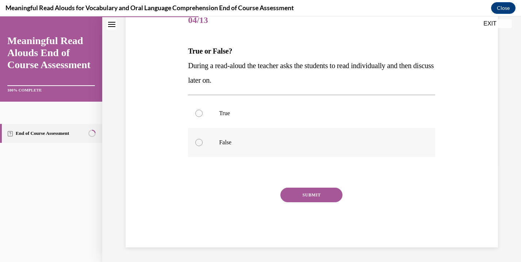
click at [320, 144] on p "False" at bounding box center [318, 142] width 198 height 7
click at [202, 144] on input "False" at bounding box center [198, 142] width 7 height 7
radio input "true"
click at [305, 195] on button "SUBMIT" at bounding box center [311, 195] width 62 height 15
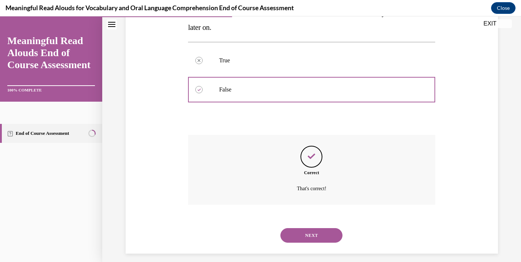
scroll to position [154, 0]
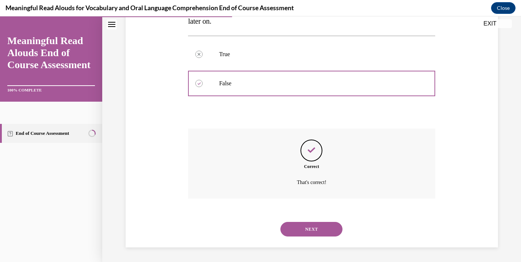
click at [292, 231] on button "NEXT" at bounding box center [311, 229] width 62 height 15
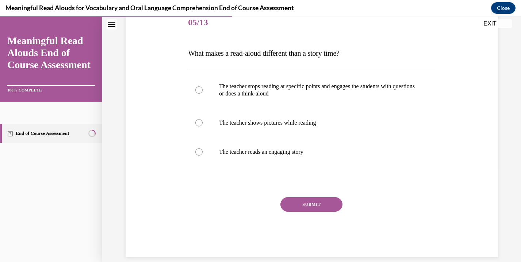
scroll to position [94, 0]
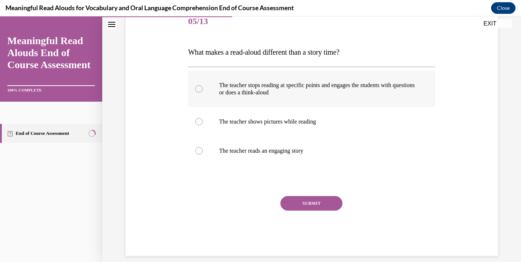
click at [339, 97] on label "The teacher stops reading at specific points and engages the students with ques…" at bounding box center [311, 89] width 247 height 36
click at [202, 93] on input "The teacher stops reading at specific points and engages the students with ques…" at bounding box center [198, 88] width 7 height 7
radio input "true"
click at [292, 204] on button "SUBMIT" at bounding box center [311, 203] width 62 height 15
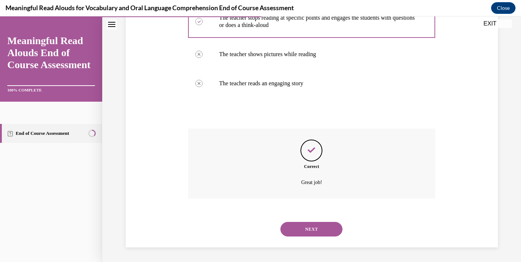
click at [289, 222] on button "NEXT" at bounding box center [311, 229] width 62 height 15
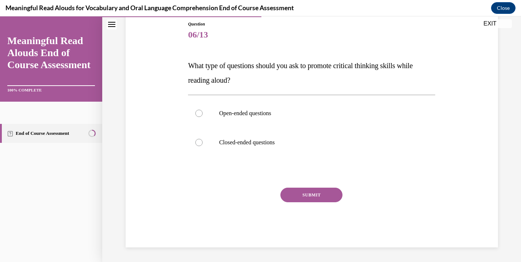
scroll to position [81, 0]
drag, startPoint x: 310, startPoint y: 129, endPoint x: 310, endPoint y: 119, distance: 10.2
click at [310, 119] on div "Open-ended questions Closed-ended questions" at bounding box center [311, 128] width 247 height 58
click at [310, 119] on label "Open-ended questions" at bounding box center [311, 113] width 247 height 29
click at [202, 117] on input "Open-ended questions" at bounding box center [198, 113] width 7 height 7
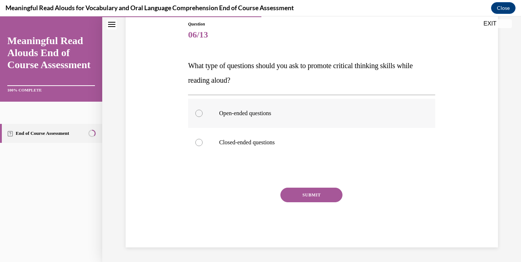
radio input "true"
click at [298, 190] on button "SUBMIT" at bounding box center [311, 195] width 62 height 15
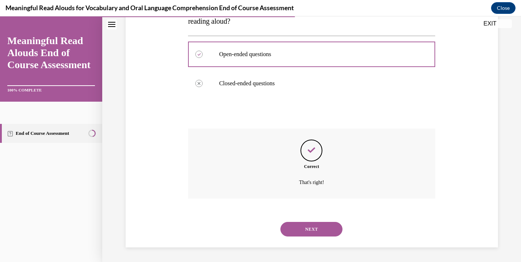
click at [291, 230] on button "NEXT" at bounding box center [311, 229] width 62 height 15
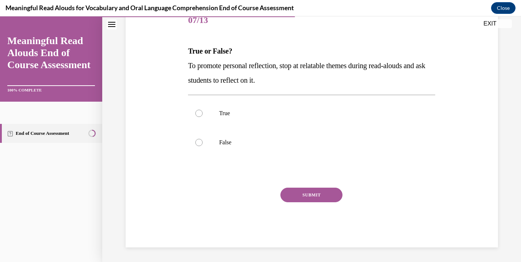
scroll to position [81, 0]
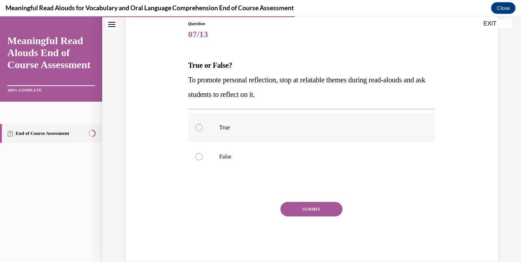
click at [317, 119] on label "True" at bounding box center [311, 127] width 247 height 29
click at [202, 124] on input "True" at bounding box center [198, 127] width 7 height 7
radio input "true"
click at [297, 212] on button "SUBMIT" at bounding box center [311, 209] width 62 height 15
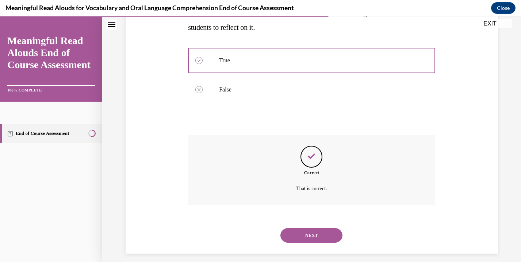
scroll to position [154, 0]
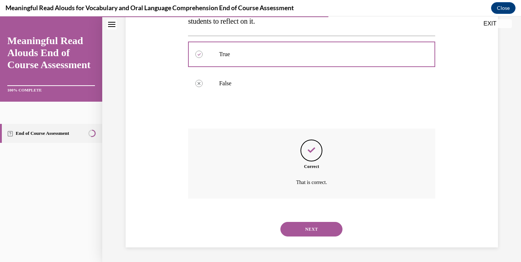
click at [293, 229] on button "NEXT" at bounding box center [311, 229] width 62 height 15
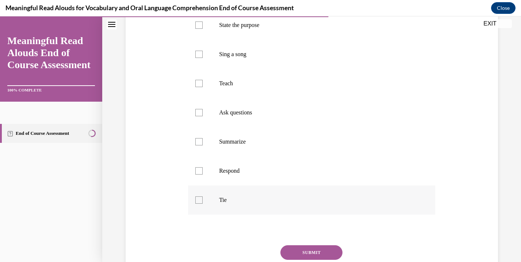
click at [267, 198] on p "Tie" at bounding box center [318, 200] width 198 height 7
click at [202, 198] on input "Tie" at bounding box center [198, 200] width 7 height 7
checkbox input "true"
click at [274, 173] on p "Respond" at bounding box center [318, 170] width 198 height 7
click at [202, 173] on input "Respond" at bounding box center [198, 170] width 7 height 7
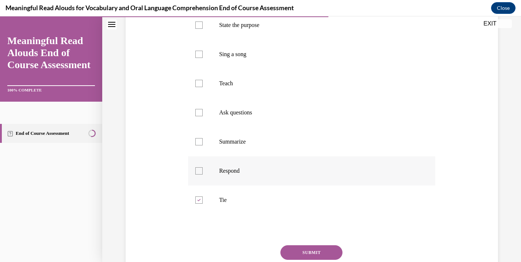
checkbox input "true"
click at [295, 116] on p "Ask questions" at bounding box center [318, 112] width 198 height 7
click at [202, 116] on input "Ask questions" at bounding box center [198, 112] width 7 height 7
checkbox input "true"
click at [304, 88] on label "Teach" at bounding box center [311, 83] width 247 height 29
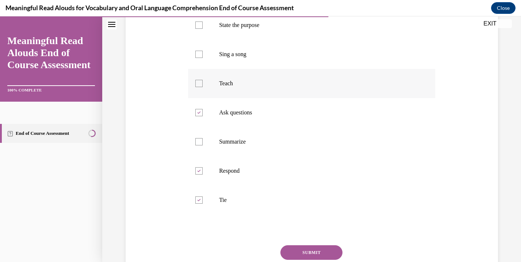
click at [202, 87] on input "Teach" at bounding box center [198, 83] width 7 height 7
checkbox input "true"
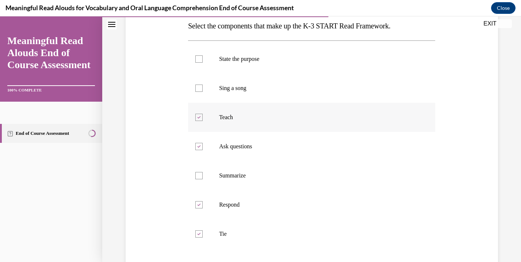
scroll to position [118, 0]
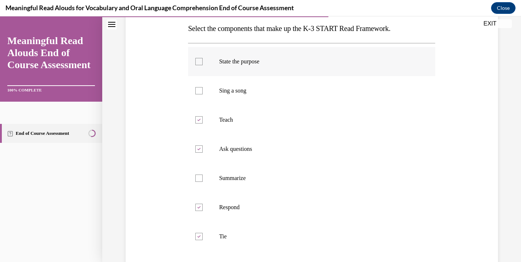
click at [320, 58] on p "State the purpose" at bounding box center [318, 61] width 198 height 7
click at [202, 58] on input "State the purpose" at bounding box center [198, 61] width 7 height 7
checkbox input "true"
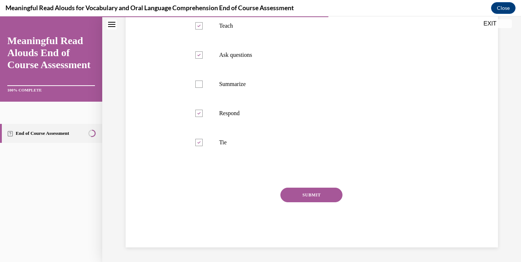
click at [290, 200] on button "SUBMIT" at bounding box center [311, 195] width 62 height 15
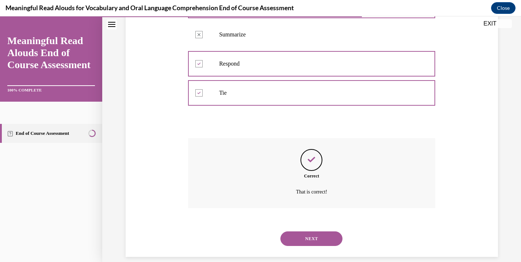
scroll to position [271, 0]
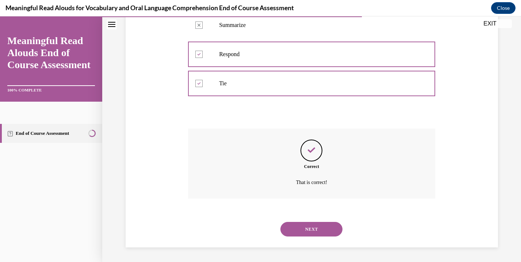
click at [291, 232] on button "NEXT" at bounding box center [311, 229] width 62 height 15
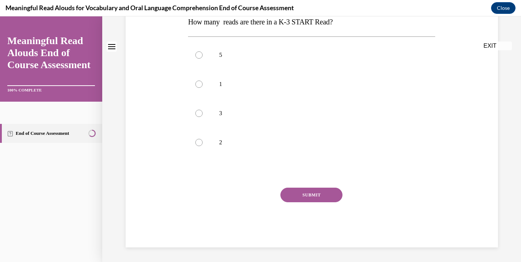
scroll to position [0, 0]
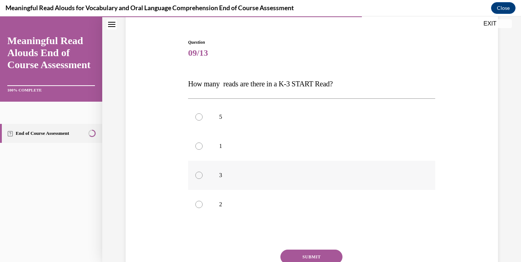
click at [302, 176] on p "3" at bounding box center [318, 175] width 198 height 7
click at [202, 176] on input "3" at bounding box center [198, 175] width 7 height 7
radio input "true"
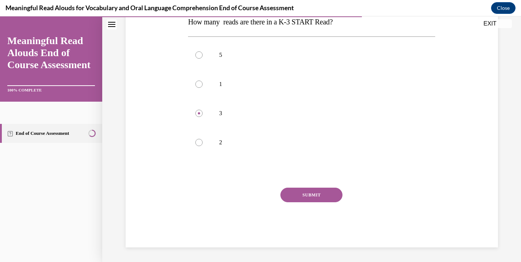
click at [302, 201] on button "SUBMIT" at bounding box center [311, 195] width 62 height 15
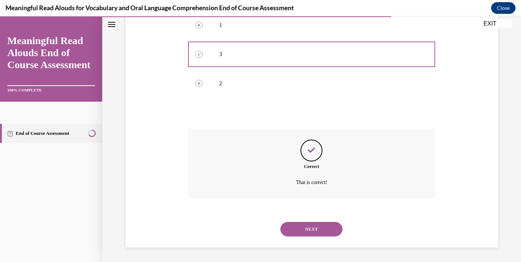
click at [296, 234] on button "NEXT" at bounding box center [311, 229] width 62 height 15
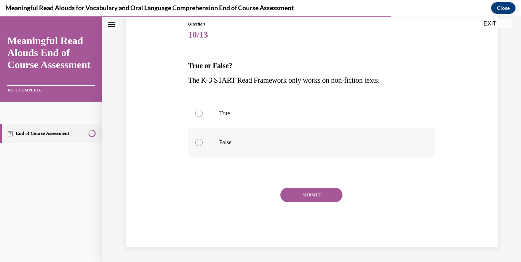
click at [324, 147] on label "False" at bounding box center [311, 142] width 247 height 29
click at [202, 146] on input "False" at bounding box center [198, 142] width 7 height 7
radio input "true"
click at [308, 188] on button "SUBMIT" at bounding box center [311, 195] width 62 height 15
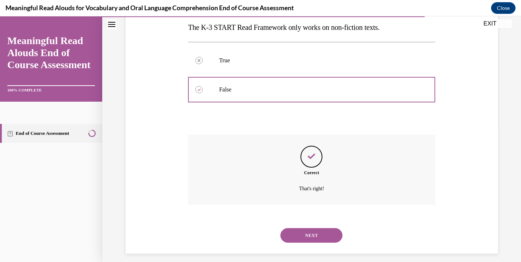
scroll to position [140, 0]
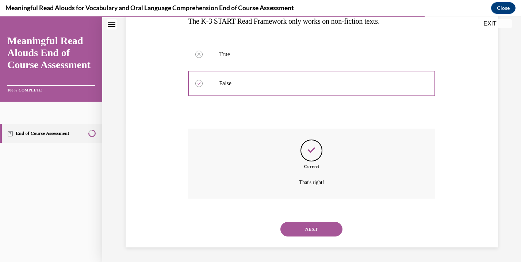
click at [289, 228] on button "NEXT" at bounding box center [311, 229] width 62 height 15
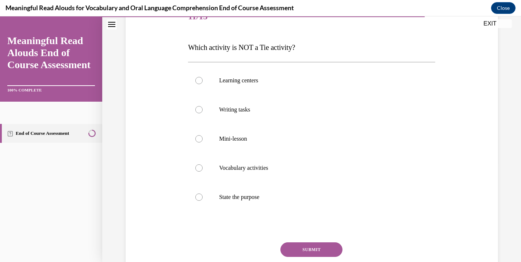
scroll to position [108, 0]
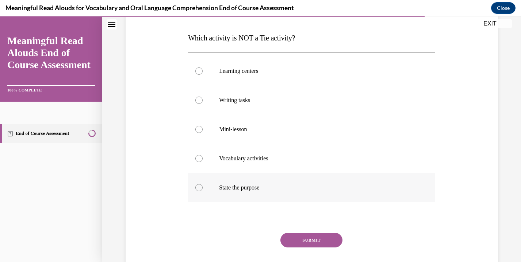
click at [305, 184] on p "State the purpose" at bounding box center [318, 187] width 198 height 7
click at [202, 184] on input "State the purpose" at bounding box center [198, 187] width 7 height 7
radio input "true"
click at [293, 239] on button "SUBMIT" at bounding box center [311, 240] width 62 height 15
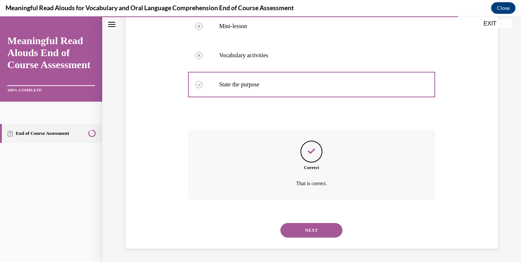
scroll to position [213, 0]
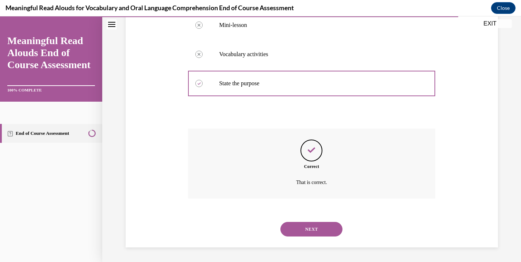
click at [293, 239] on div "NEXT" at bounding box center [311, 229] width 247 height 29
click at [298, 229] on button "NEXT" at bounding box center [311, 229] width 62 height 15
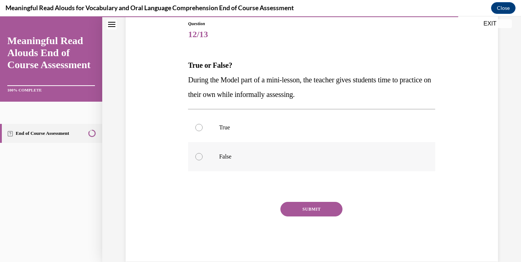
click at [319, 144] on label "False" at bounding box center [311, 156] width 247 height 29
click at [202, 153] on input "False" at bounding box center [198, 156] width 7 height 7
radio input "true"
click at [304, 215] on button "SUBMIT" at bounding box center [311, 209] width 62 height 15
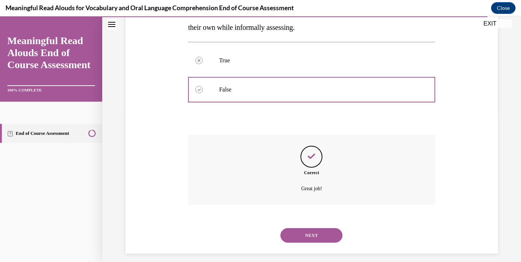
scroll to position [154, 0]
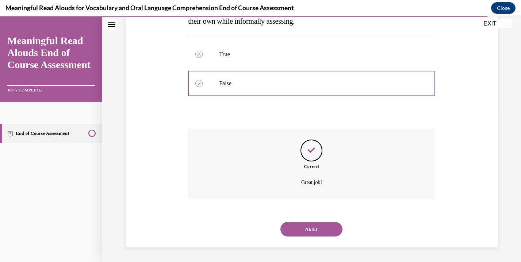
click at [300, 227] on button "NEXT" at bounding box center [311, 229] width 62 height 15
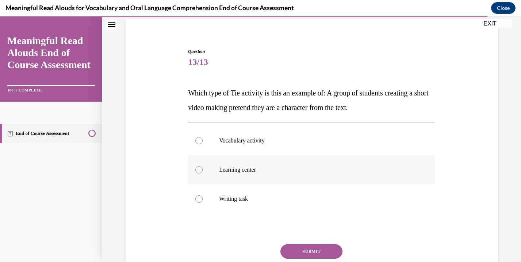
scroll to position [55, 0]
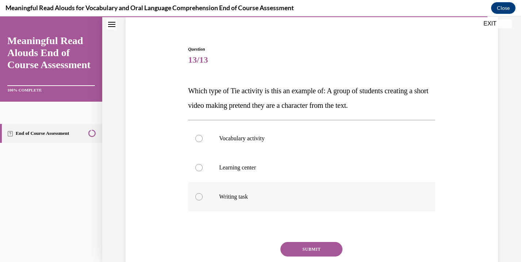
click at [297, 189] on label "Writing task" at bounding box center [311, 196] width 247 height 29
click at [202, 193] on input "Writing task" at bounding box center [198, 196] width 7 height 7
radio input "true"
click at [314, 135] on p "Vocabulary activity" at bounding box center [318, 138] width 198 height 7
click at [202, 135] on input "Vocabulary activity" at bounding box center [198, 138] width 7 height 7
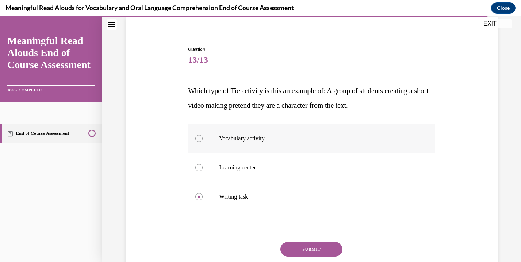
radio input "true"
click at [288, 251] on button "SUBMIT" at bounding box center [311, 249] width 62 height 15
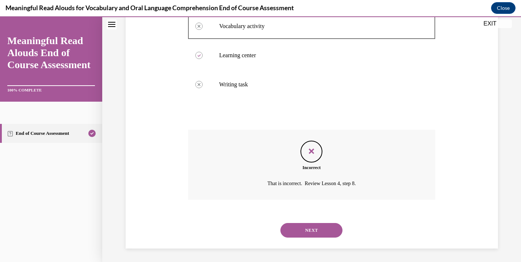
scroll to position [169, 0]
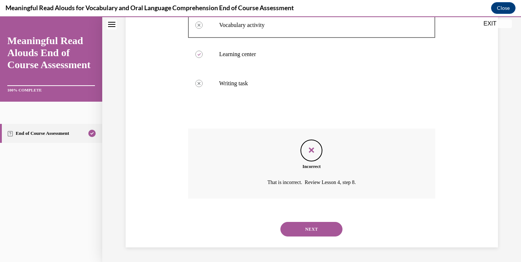
click at [301, 228] on button "NEXT" at bounding box center [311, 229] width 62 height 15
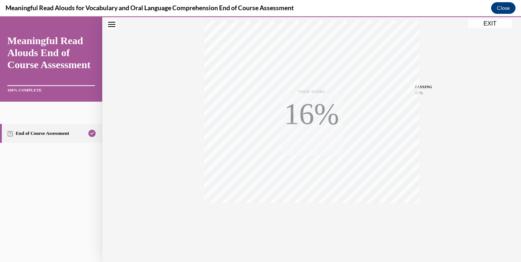
scroll to position [128, 0]
click at [489, 27] on button "EXIT" at bounding box center [490, 23] width 44 height 9
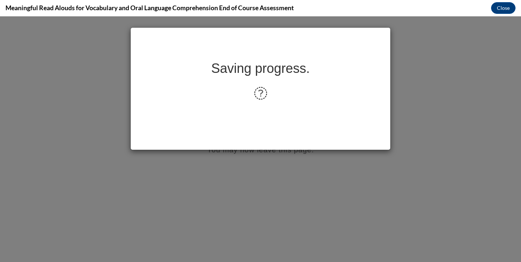
scroll to position [0, 0]
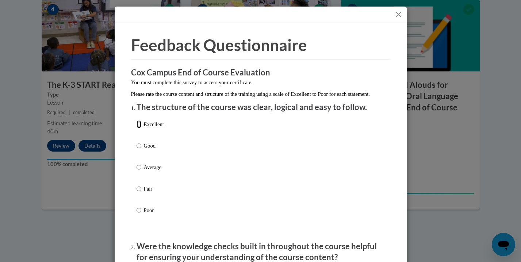
click at [136, 128] on input "Excellent" at bounding box center [138, 124] width 5 height 8
radio input "true"
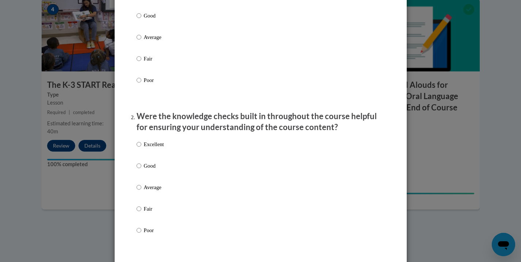
scroll to position [132, 0]
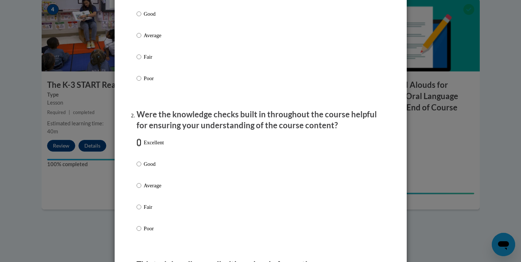
click at [136, 147] on input "Excellent" at bounding box center [138, 143] width 5 height 8
radio input "true"
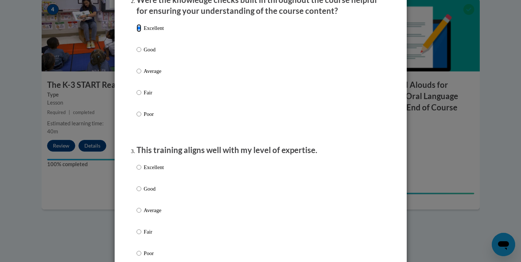
scroll to position [248, 0]
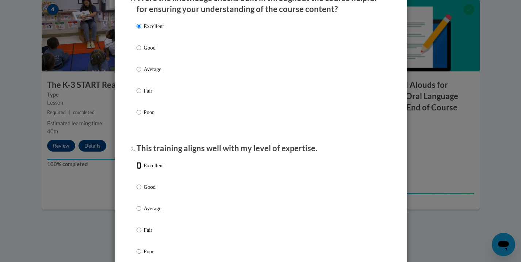
click at [137, 170] on input "Excellent" at bounding box center [138, 166] width 5 height 8
radio input "true"
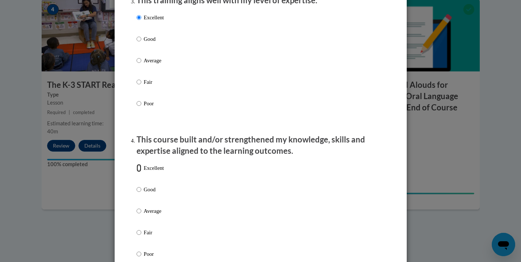
click at [137, 172] on input "Excellent" at bounding box center [138, 168] width 5 height 8
radio input "true"
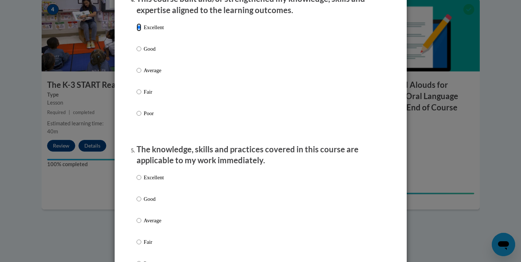
scroll to position [539, 0]
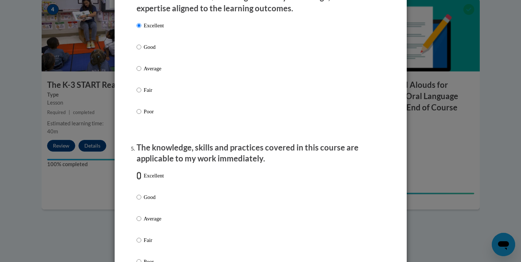
click at [138, 180] on input "Excellent" at bounding box center [138, 176] width 5 height 8
radio input "true"
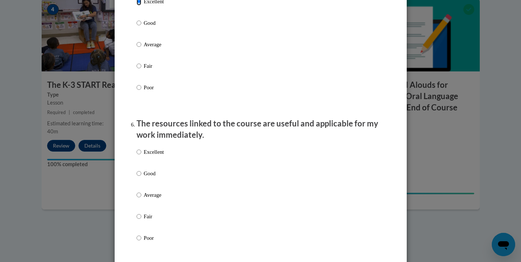
scroll to position [736, 0]
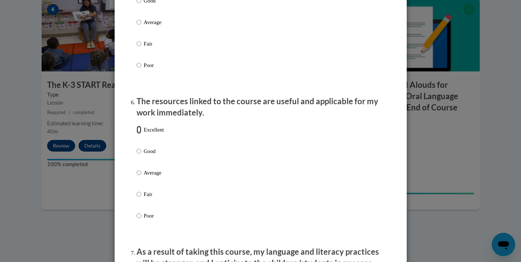
click at [138, 134] on input "Excellent" at bounding box center [138, 130] width 5 height 8
radio input "true"
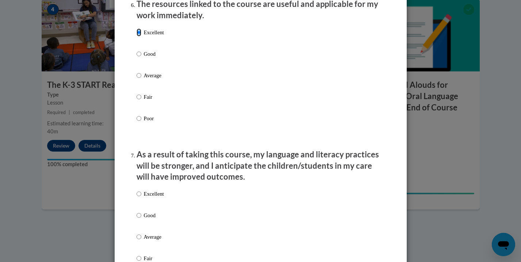
scroll to position [856, 0]
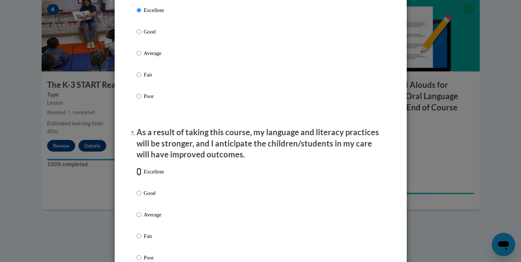
click at [137, 176] on input "Excellent" at bounding box center [138, 172] width 5 height 8
radio input "true"
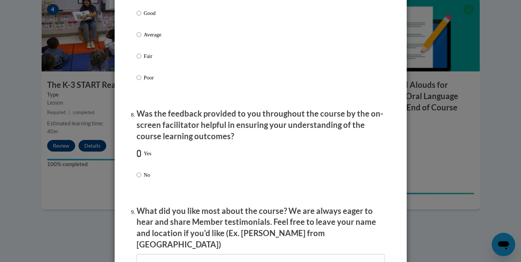
click at [136, 158] on input "Yes" at bounding box center [138, 154] width 5 height 8
radio input "true"
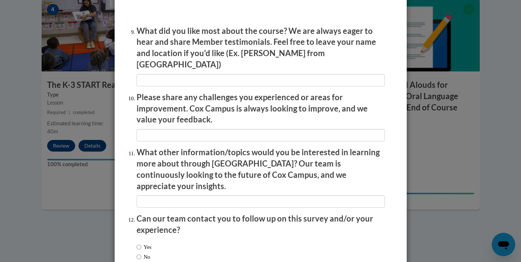
scroll to position [1255, 0]
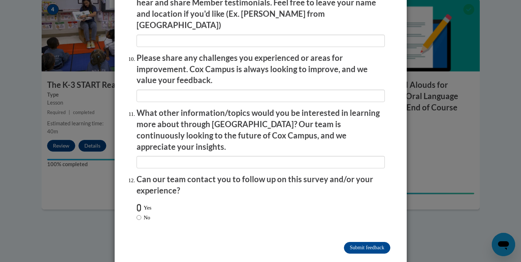
click at [136, 204] on input "Yes" at bounding box center [138, 208] width 5 height 8
radio input "true"
click at [137, 214] on input "No" at bounding box center [138, 218] width 5 height 8
radio input "true"
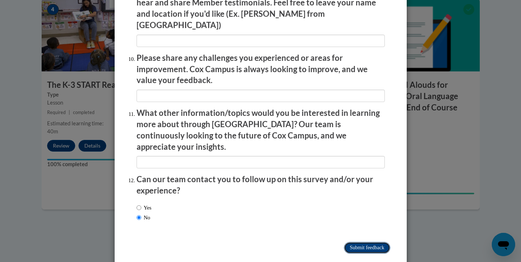
click at [360, 242] on input "Submit feedback" at bounding box center [367, 248] width 46 height 12
